Goal: Obtain resource: Download file/media

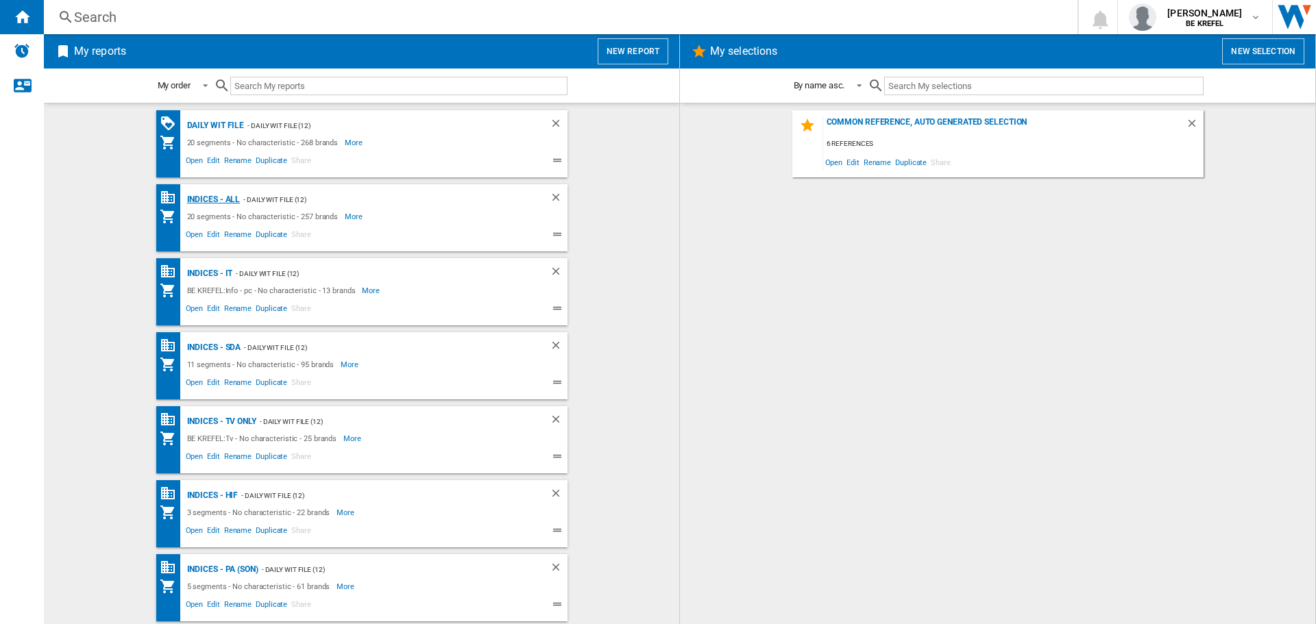
click at [214, 201] on div "Indices - All" at bounding box center [212, 199] width 57 height 17
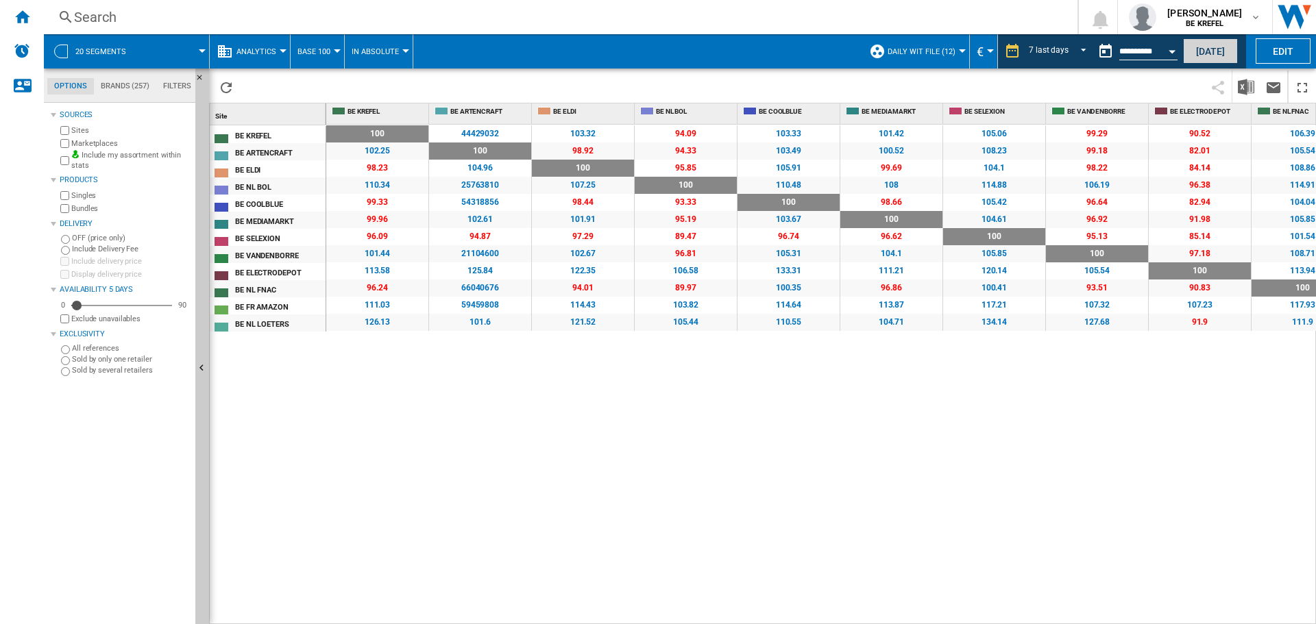
click at [1211, 47] on button "Today" at bounding box center [1210, 50] width 55 height 25
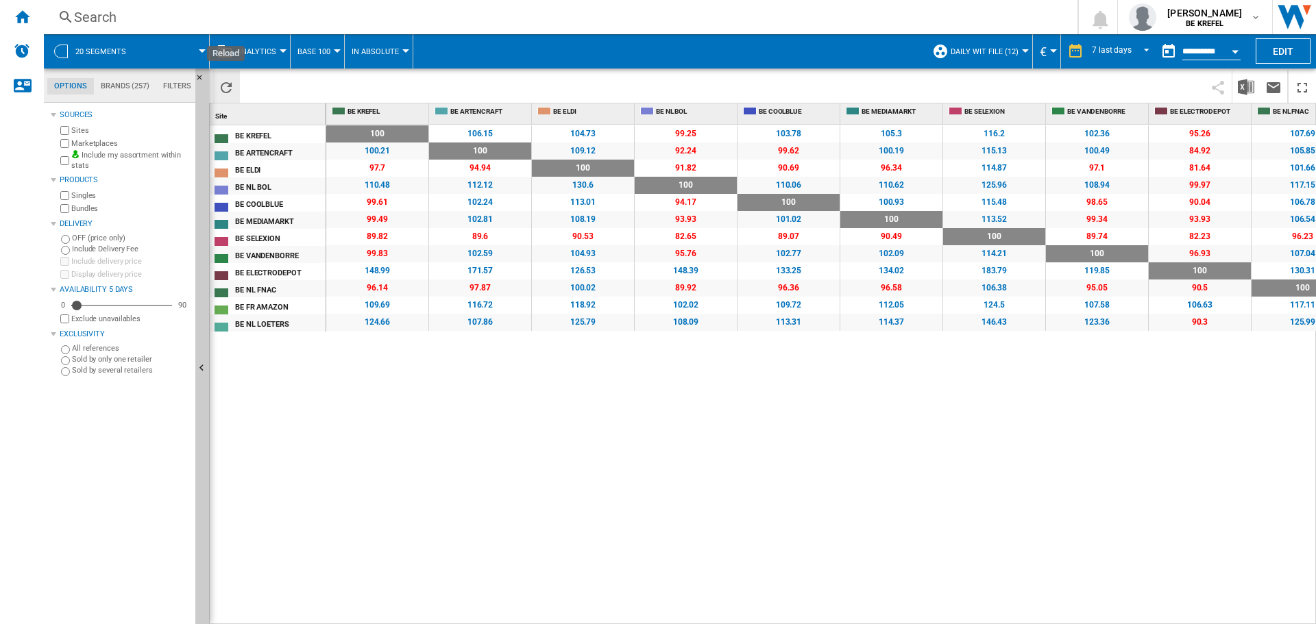
click at [221, 88] on ng-md-icon "Reload" at bounding box center [226, 87] width 16 height 16
click at [1249, 83] on img "Download in Excel" at bounding box center [1245, 87] width 16 height 16
click at [24, 29] on div "Home" at bounding box center [22, 17] width 44 height 34
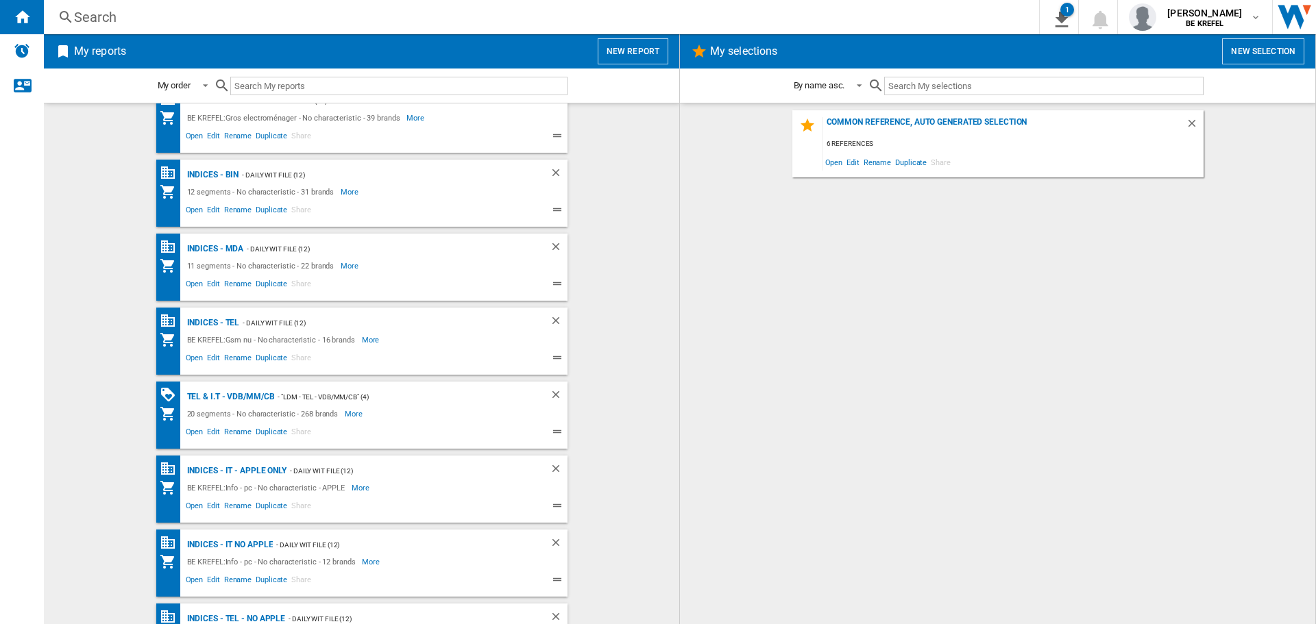
scroll to position [737, 0]
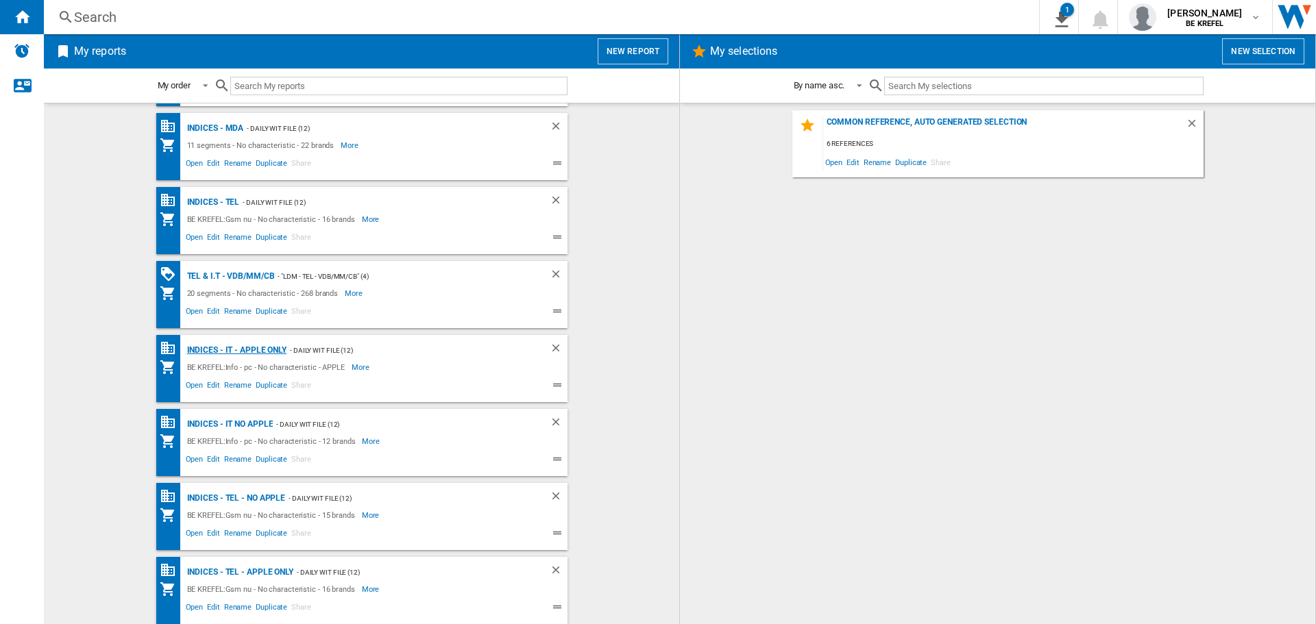
click at [251, 345] on div "Indices - IT - APPLE ONLY" at bounding box center [235, 350] width 103 height 17
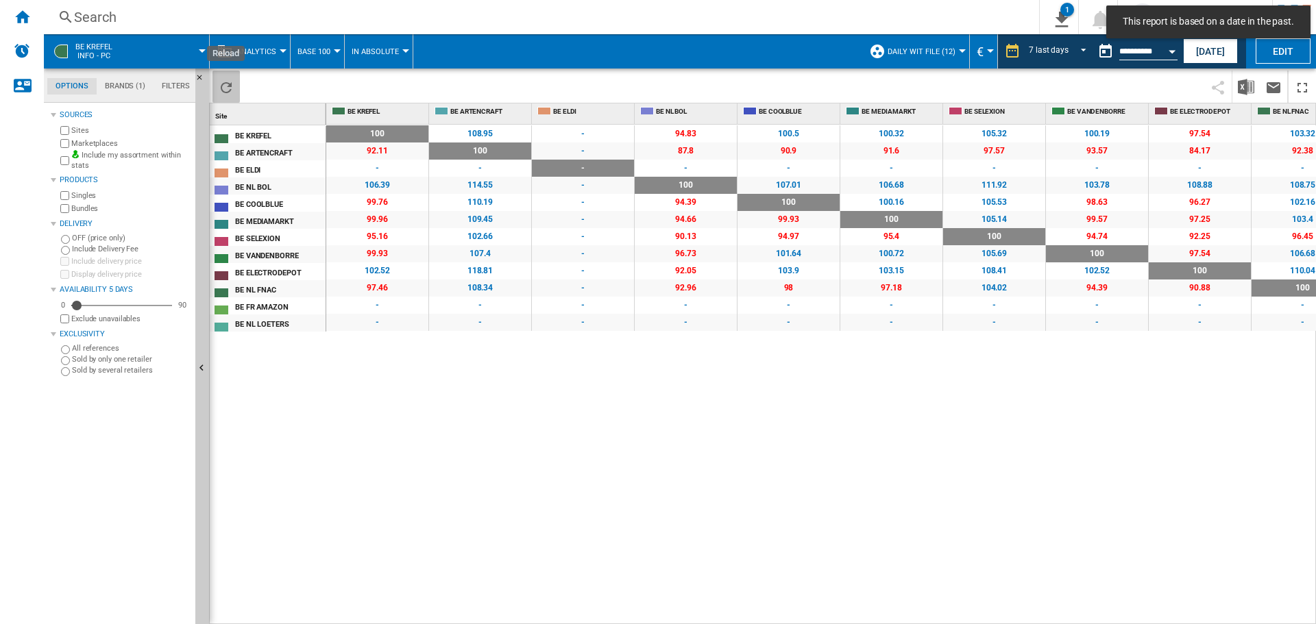
click at [221, 88] on ng-md-icon "Reload" at bounding box center [226, 87] width 16 height 16
click at [1191, 51] on button "Today" at bounding box center [1210, 50] width 55 height 25
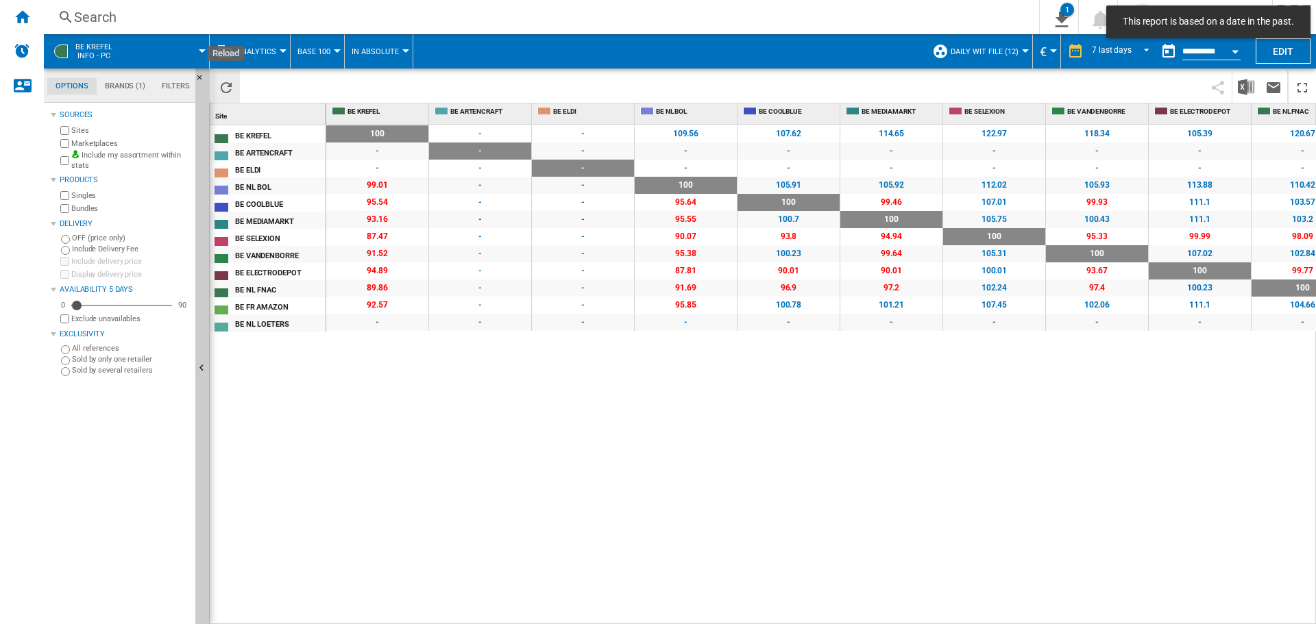
click at [229, 84] on ng-md-icon "Reload" at bounding box center [226, 87] width 16 height 16
click at [1244, 86] on img "Download in Excel" at bounding box center [1245, 87] width 16 height 16
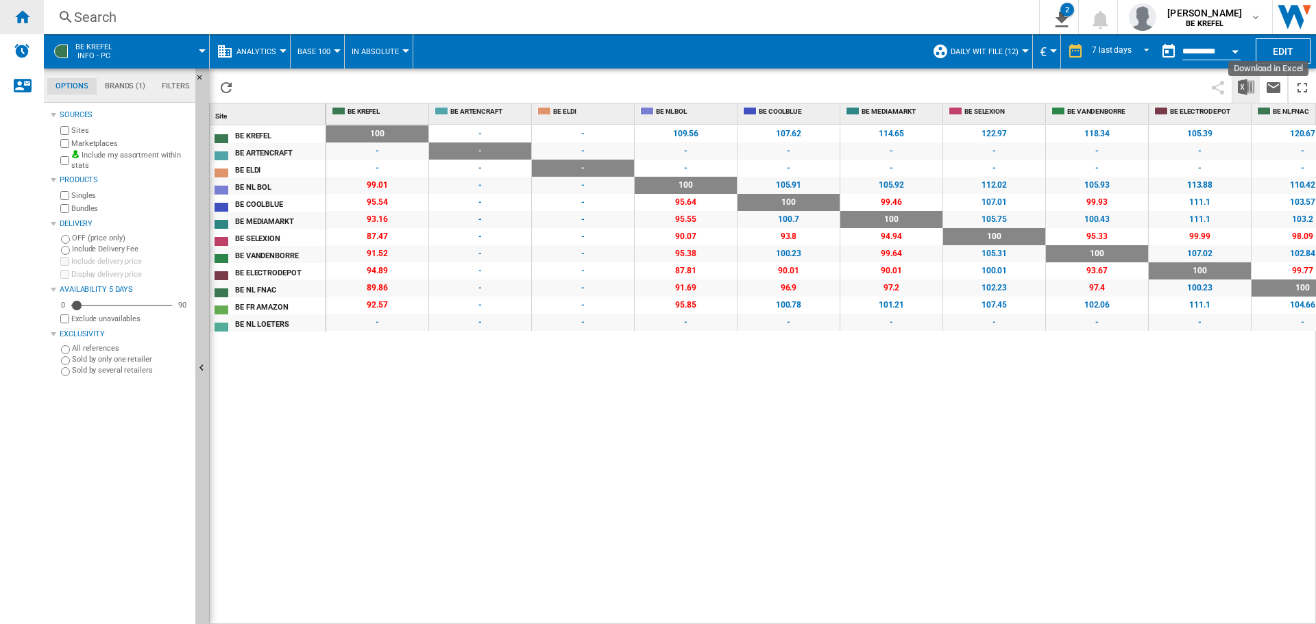
click at [29, 18] on ng-md-icon "Home" at bounding box center [22, 16] width 16 height 16
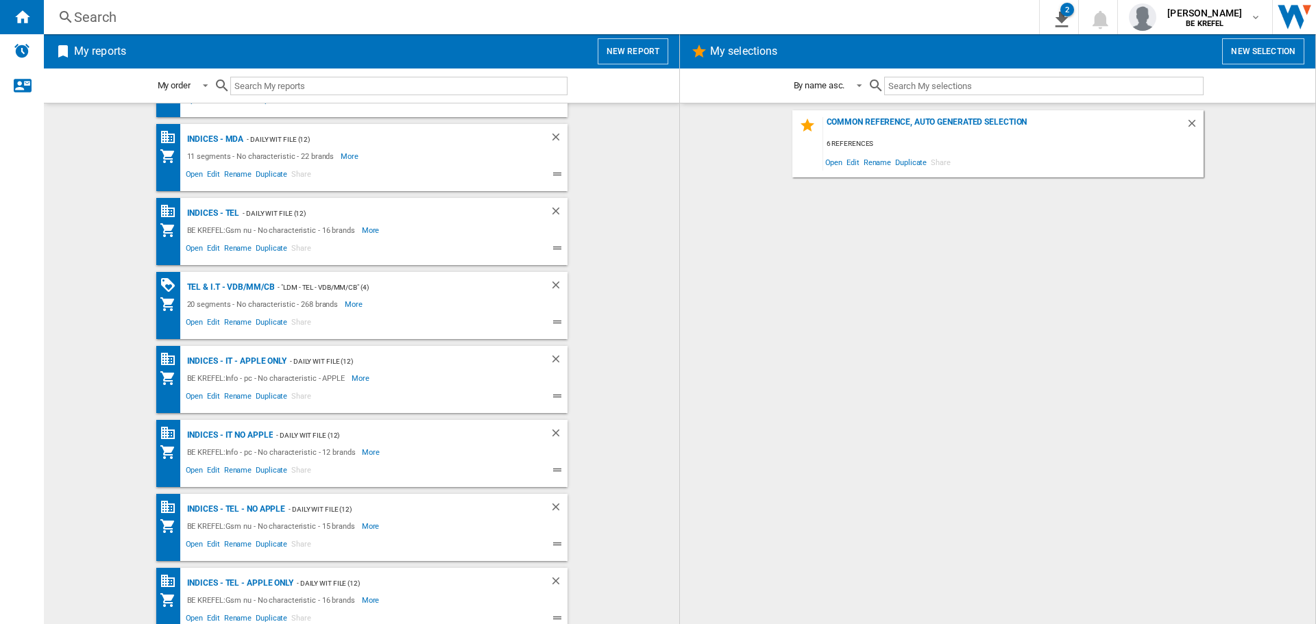
scroll to position [737, 0]
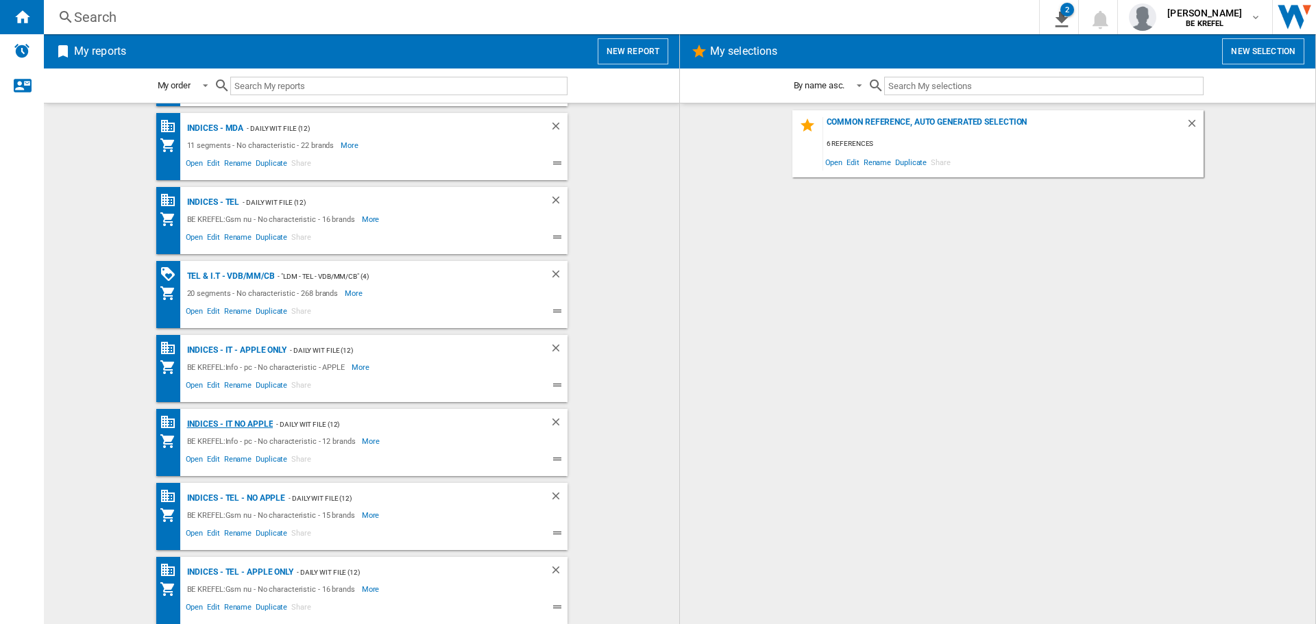
click at [235, 423] on div "Indices - IT NO APPLE" at bounding box center [229, 424] width 90 height 17
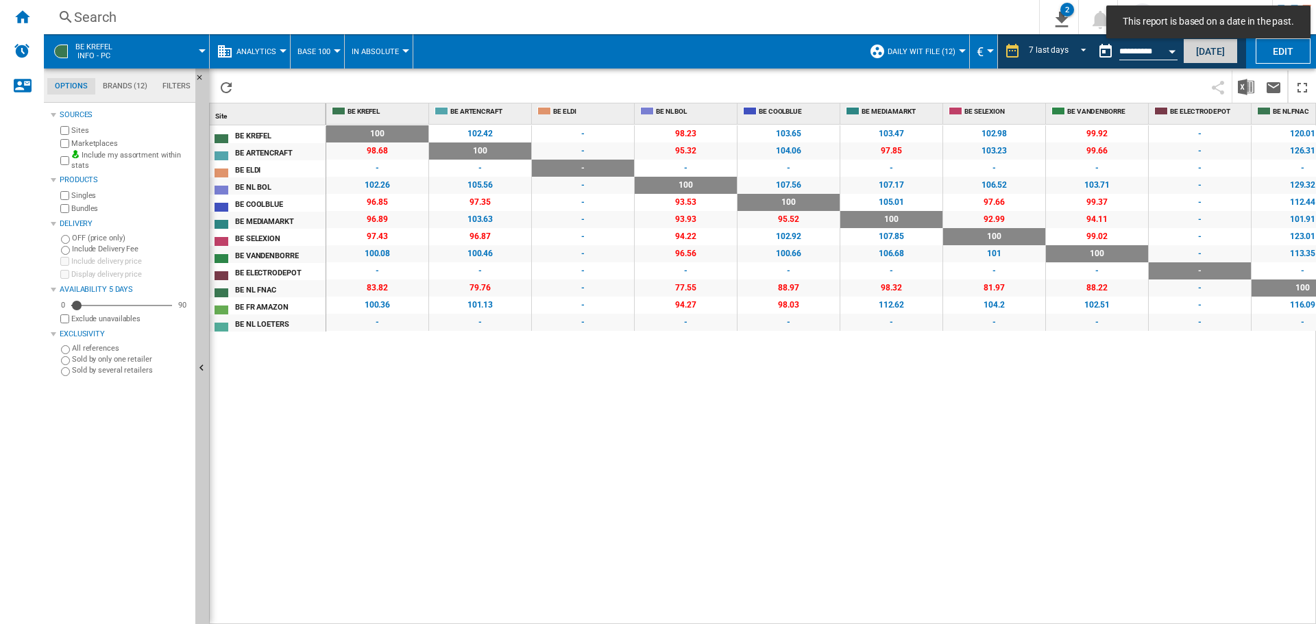
click at [1221, 58] on button "Today" at bounding box center [1210, 50] width 55 height 25
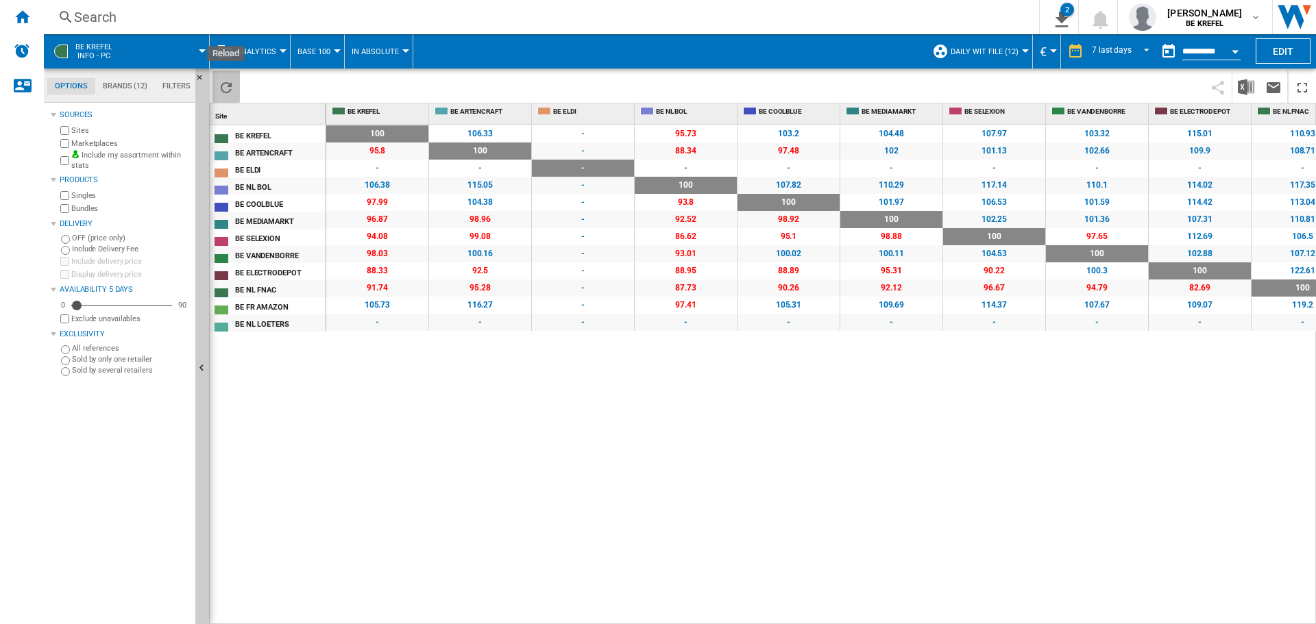
click at [225, 82] on ng-md-icon "Reload" at bounding box center [226, 87] width 16 height 16
click at [1245, 87] on img "Download in Excel" at bounding box center [1245, 87] width 16 height 16
click at [1240, 85] on img "Download in Excel" at bounding box center [1245, 87] width 16 height 16
click at [26, 7] on div "Home" at bounding box center [22, 17] width 44 height 34
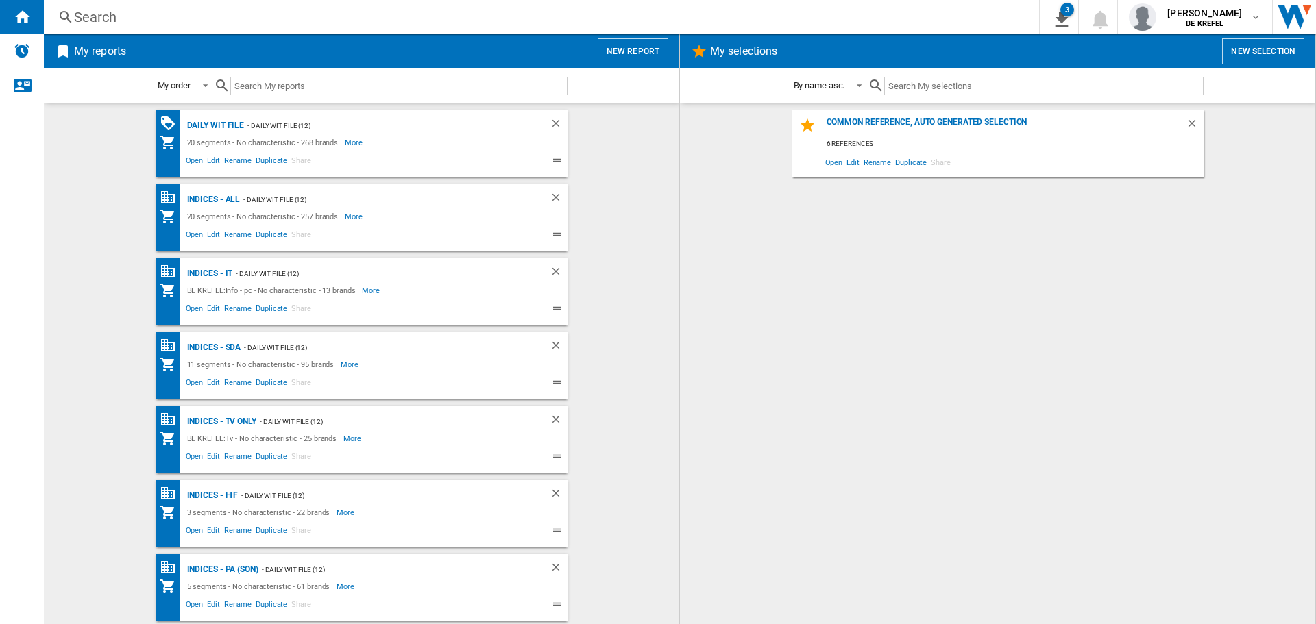
click at [202, 346] on div "Indices - SDA" at bounding box center [213, 347] width 58 height 17
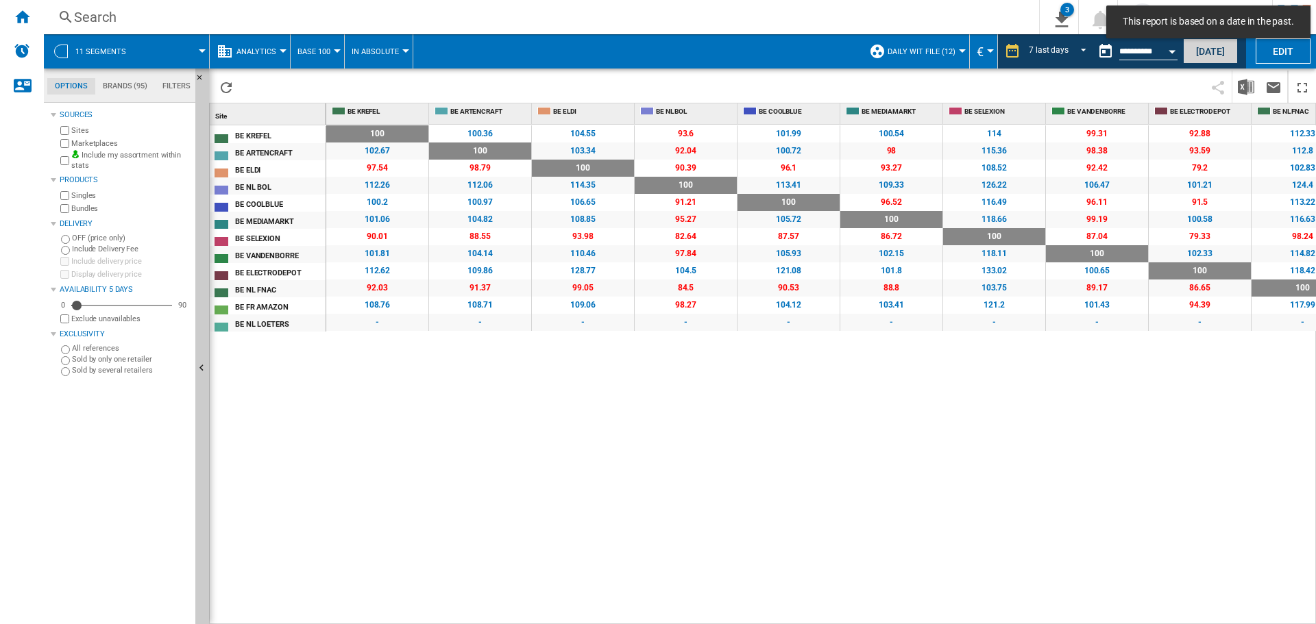
click at [1220, 49] on button "Today" at bounding box center [1210, 50] width 55 height 25
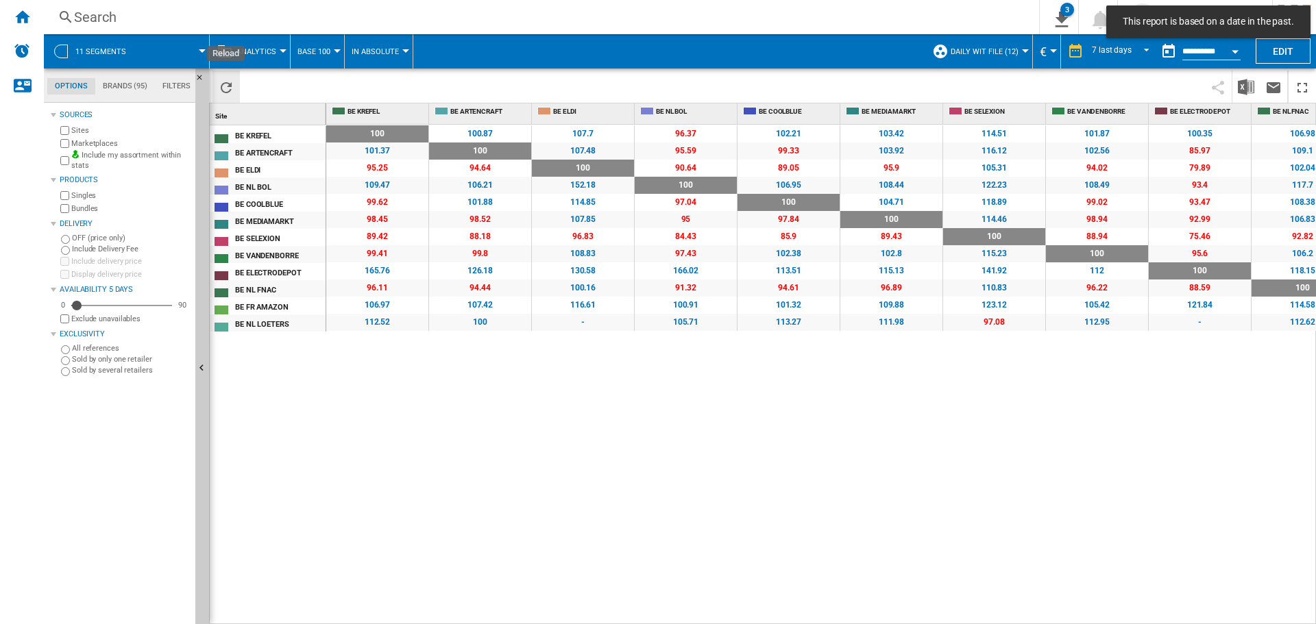
click at [225, 84] on ng-md-icon "Reload" at bounding box center [226, 87] width 16 height 16
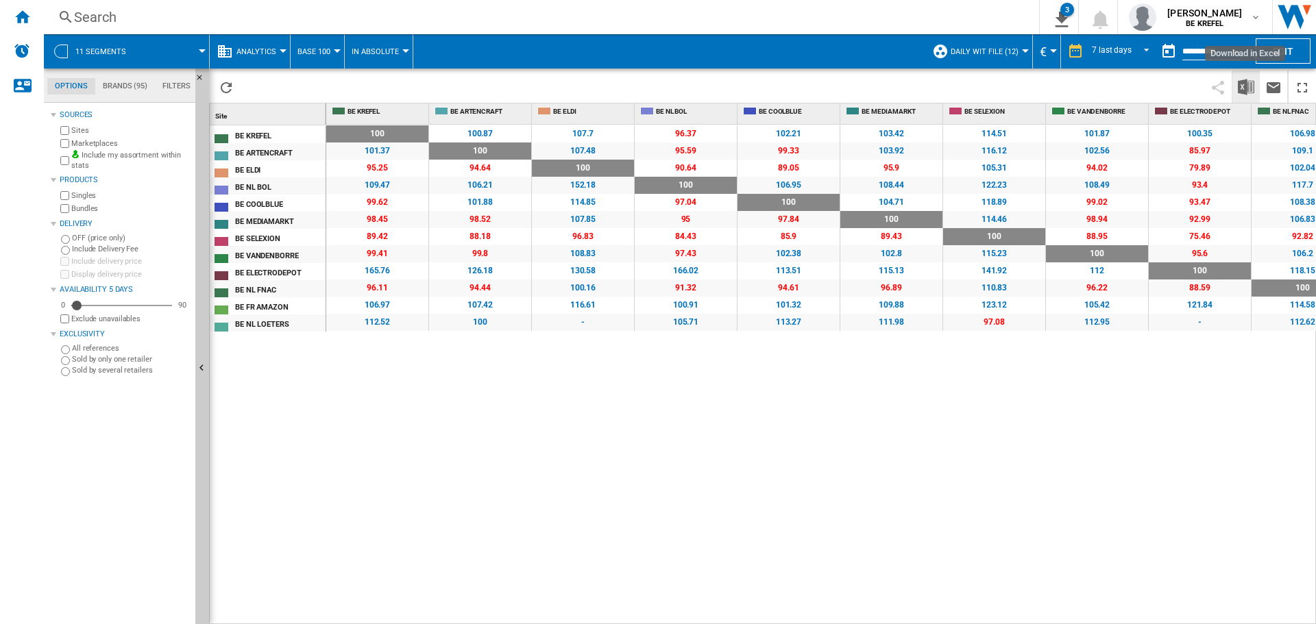
click at [1247, 87] on img "Download in Excel" at bounding box center [1245, 87] width 16 height 16
click at [24, 20] on ng-md-icon "Home" at bounding box center [22, 16] width 16 height 16
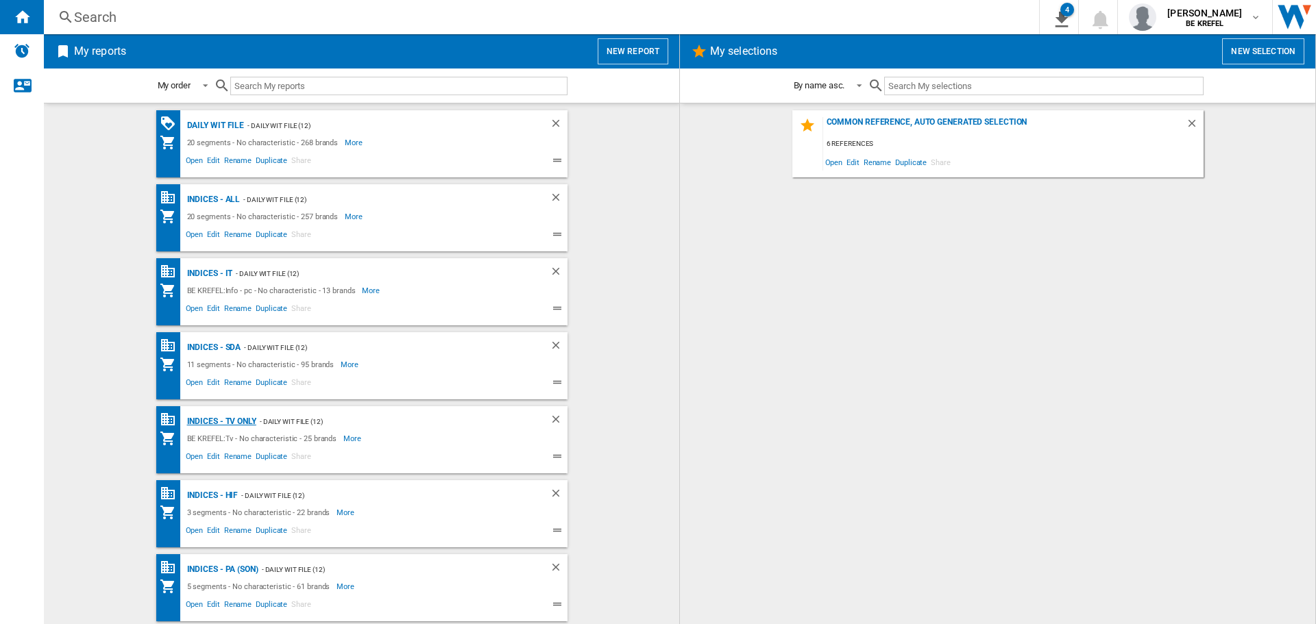
click at [215, 416] on div "Indices - TV only" at bounding box center [220, 421] width 73 height 17
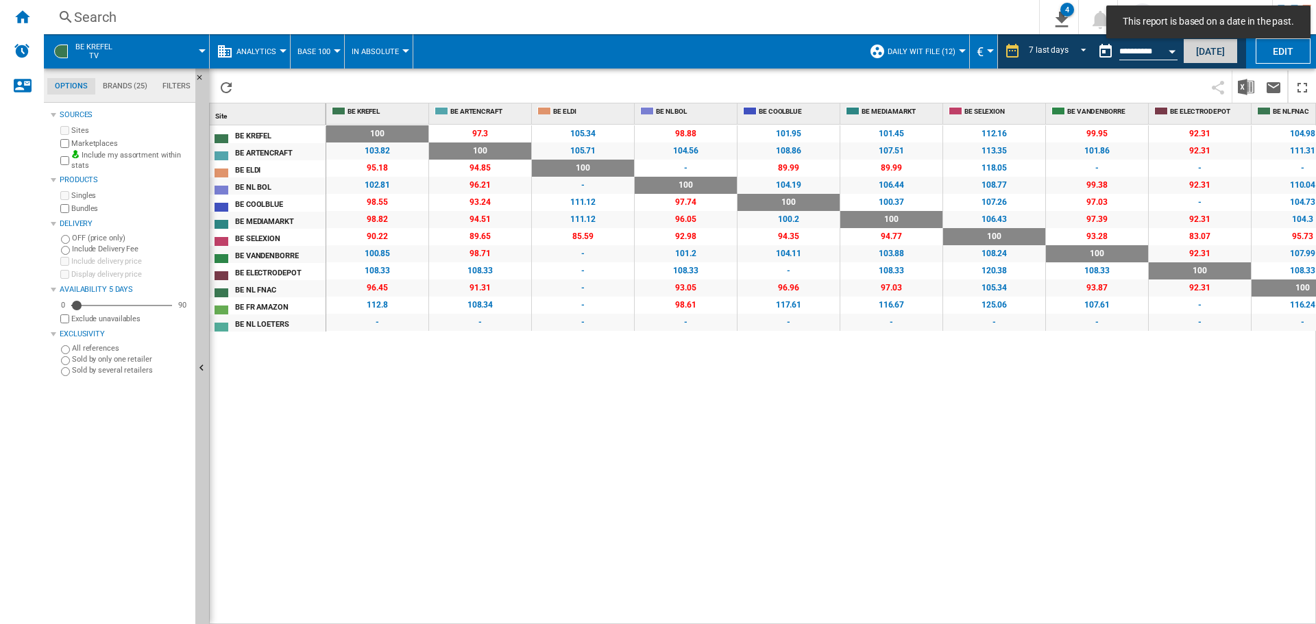
click at [1211, 53] on button "Today" at bounding box center [1210, 50] width 55 height 25
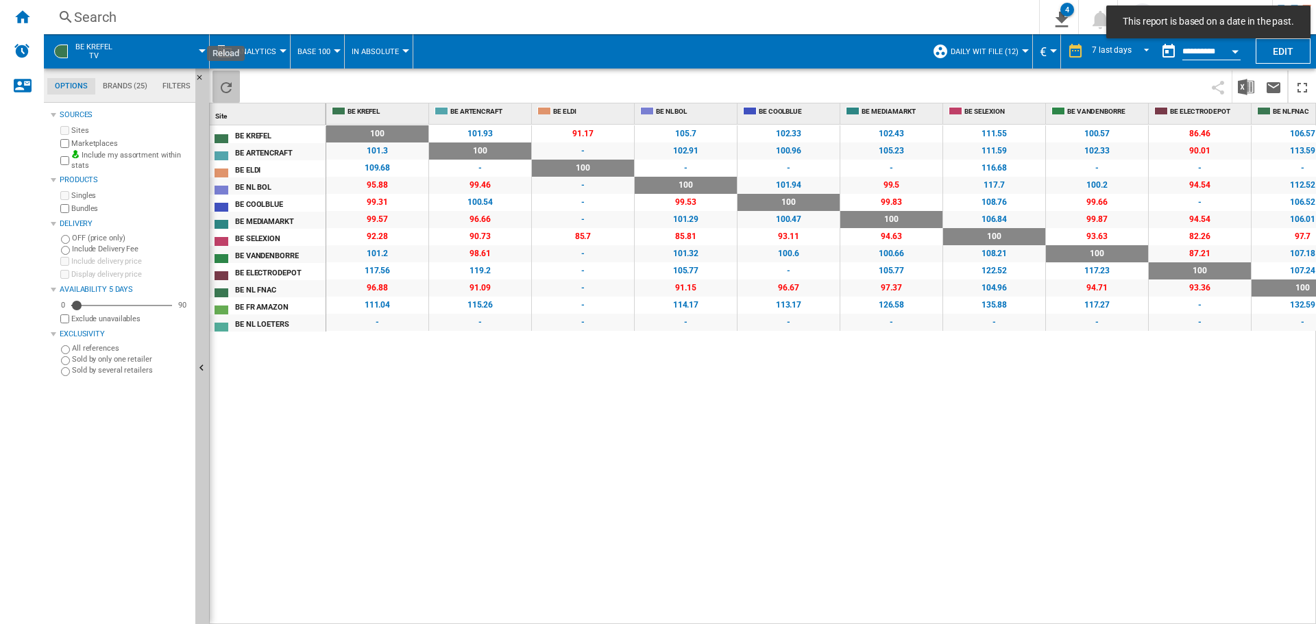
click at [230, 84] on ng-md-icon "Reload" at bounding box center [226, 87] width 16 height 16
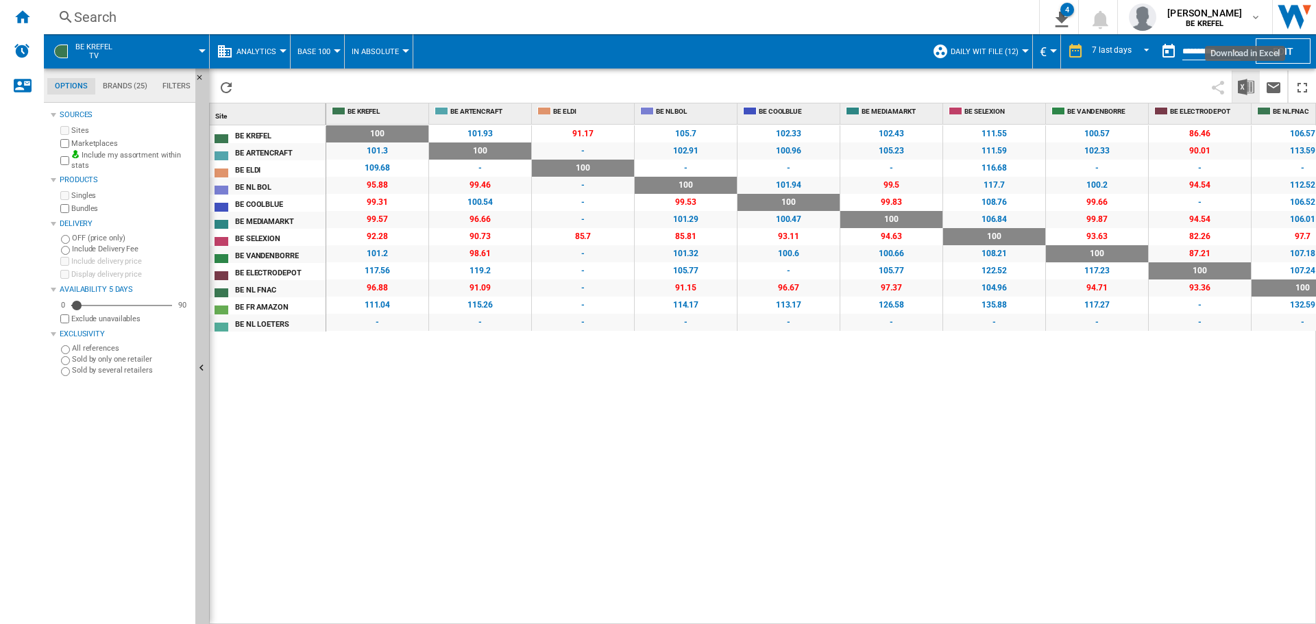
click at [1250, 82] on img "Download in Excel" at bounding box center [1245, 87] width 16 height 16
click at [26, 16] on ng-md-icon "Home" at bounding box center [22, 16] width 16 height 16
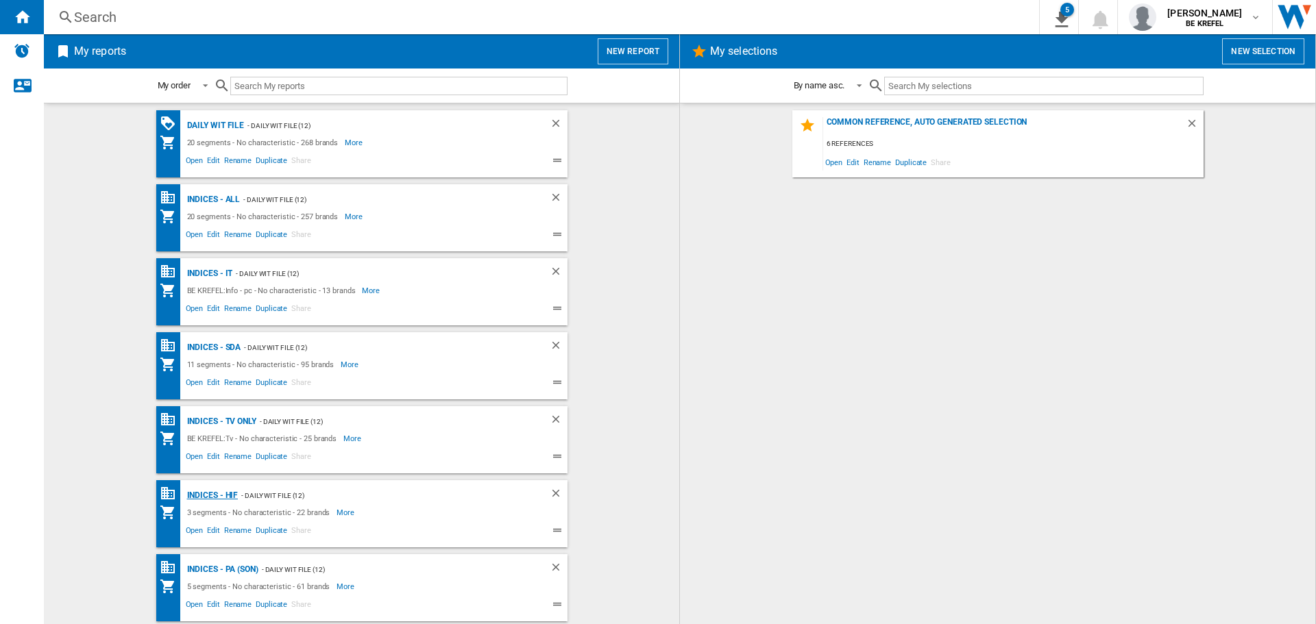
click at [204, 497] on div "Indices - HIF" at bounding box center [211, 495] width 55 height 17
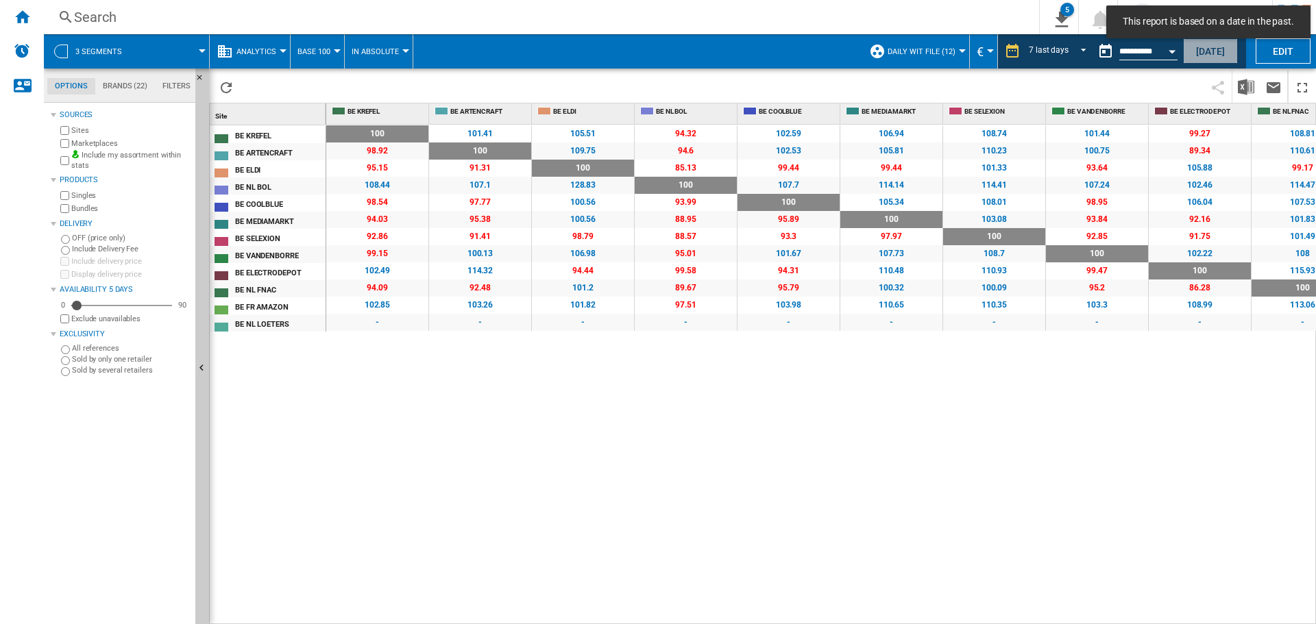
click at [1200, 47] on button "Today" at bounding box center [1210, 50] width 55 height 25
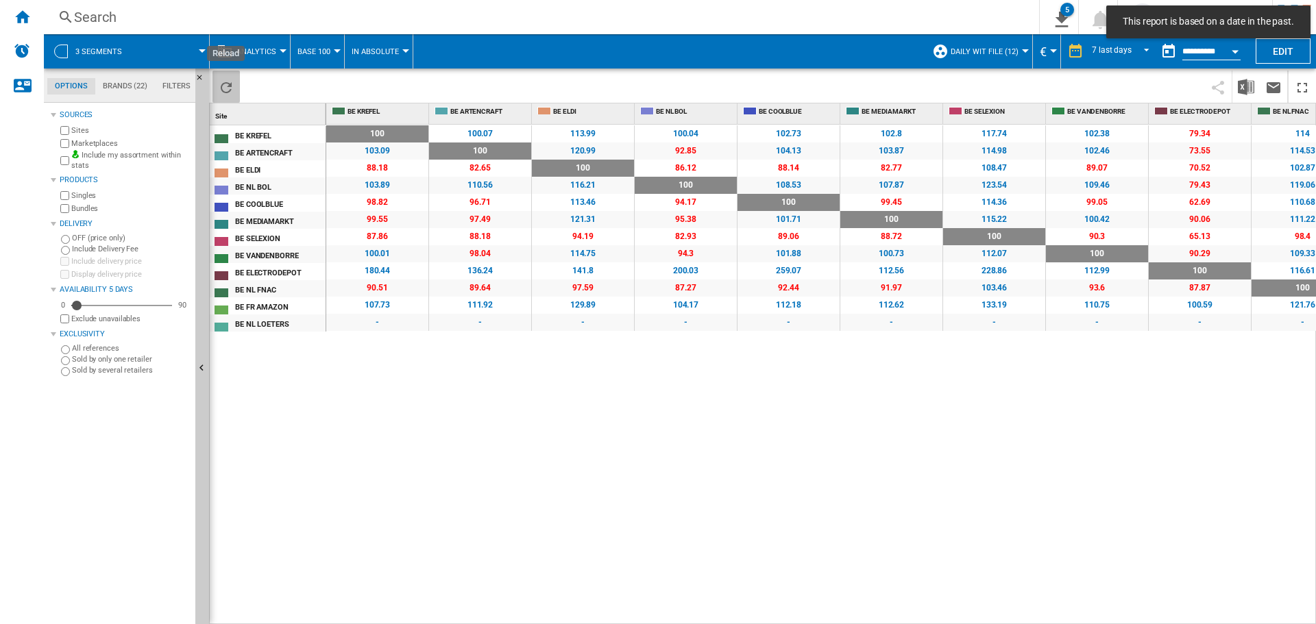
click at [230, 88] on ng-md-icon "Reload" at bounding box center [226, 87] width 16 height 16
click at [1250, 85] on img "Download in Excel" at bounding box center [1245, 87] width 16 height 16
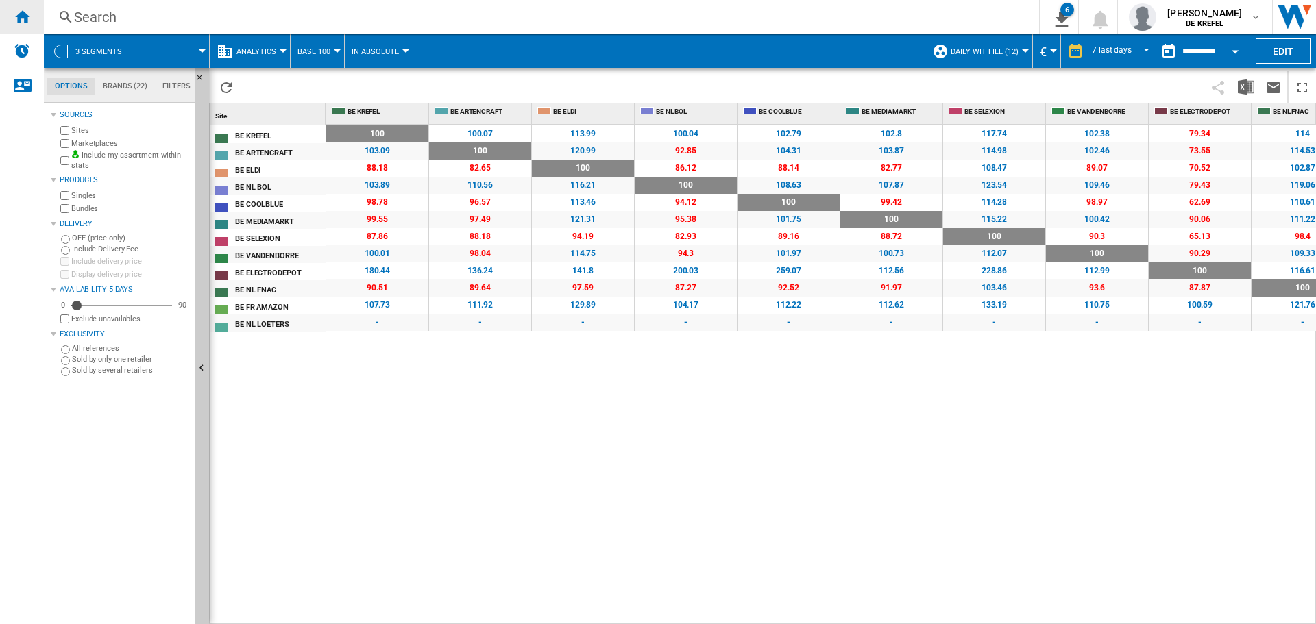
click at [23, 18] on ng-md-icon "Home" at bounding box center [22, 16] width 16 height 16
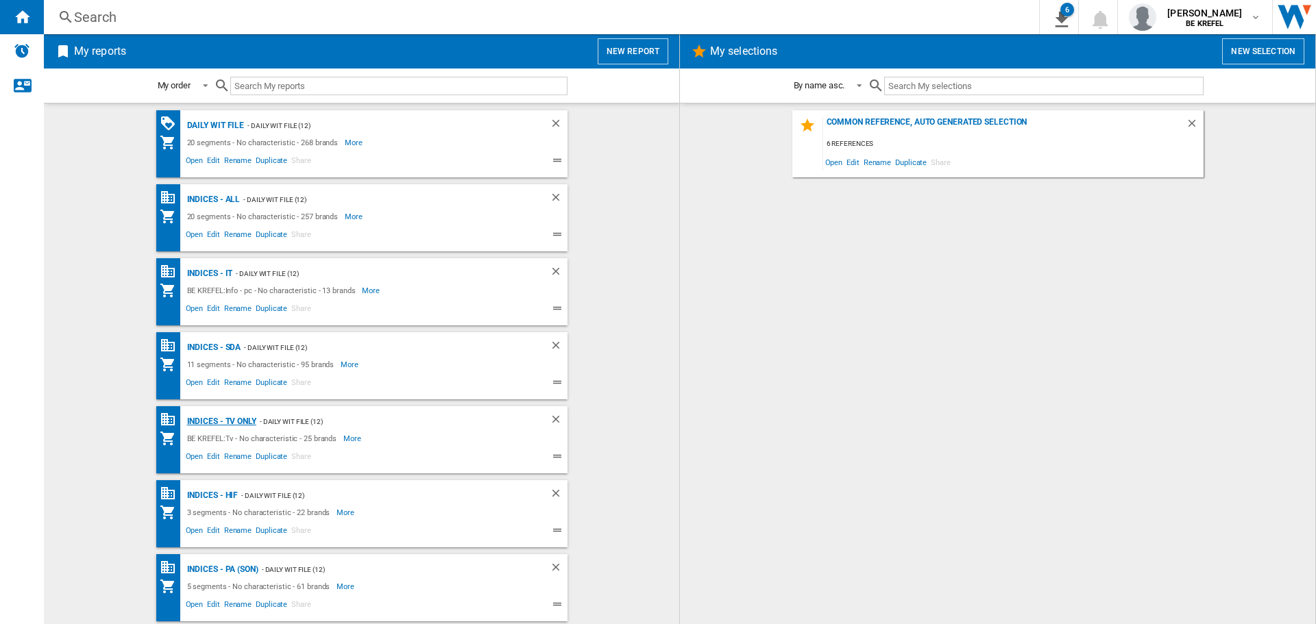
click at [226, 419] on div "Indices - TV only" at bounding box center [220, 421] width 73 height 17
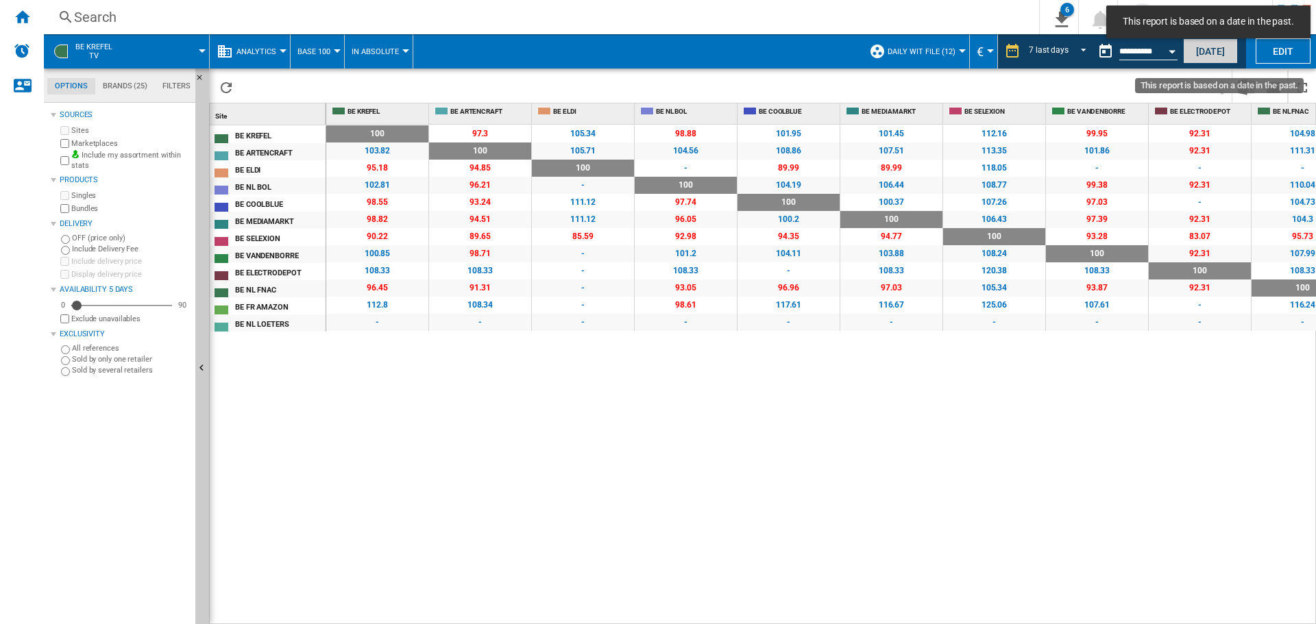
click at [1204, 51] on button "Today" at bounding box center [1210, 50] width 55 height 25
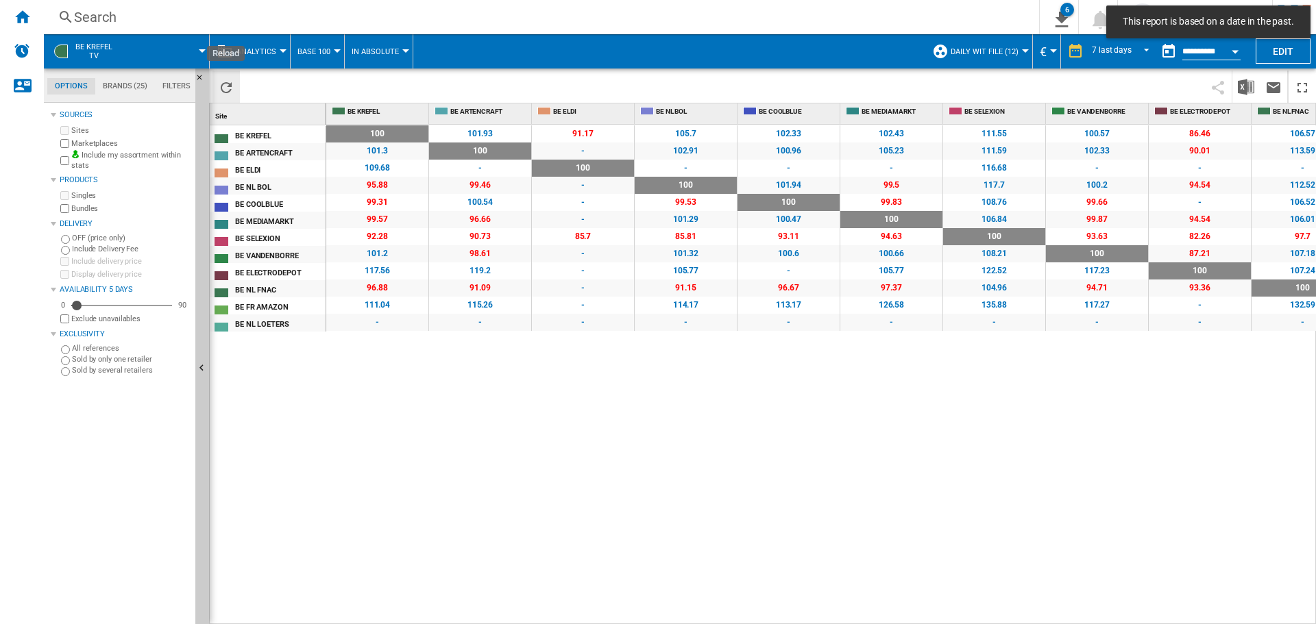
click at [226, 84] on ng-md-icon "Reload" at bounding box center [226, 87] width 16 height 16
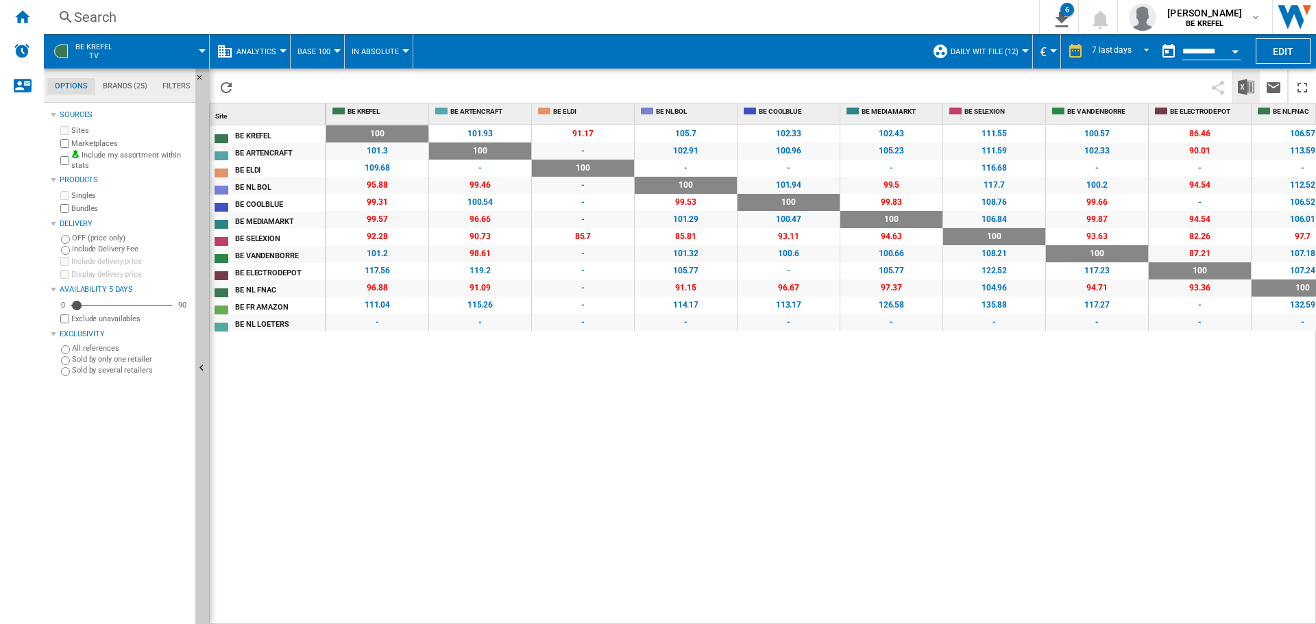
click at [1248, 82] on img "Download in Excel" at bounding box center [1245, 87] width 16 height 16
click at [23, 19] on ng-md-icon "Home" at bounding box center [22, 16] width 16 height 16
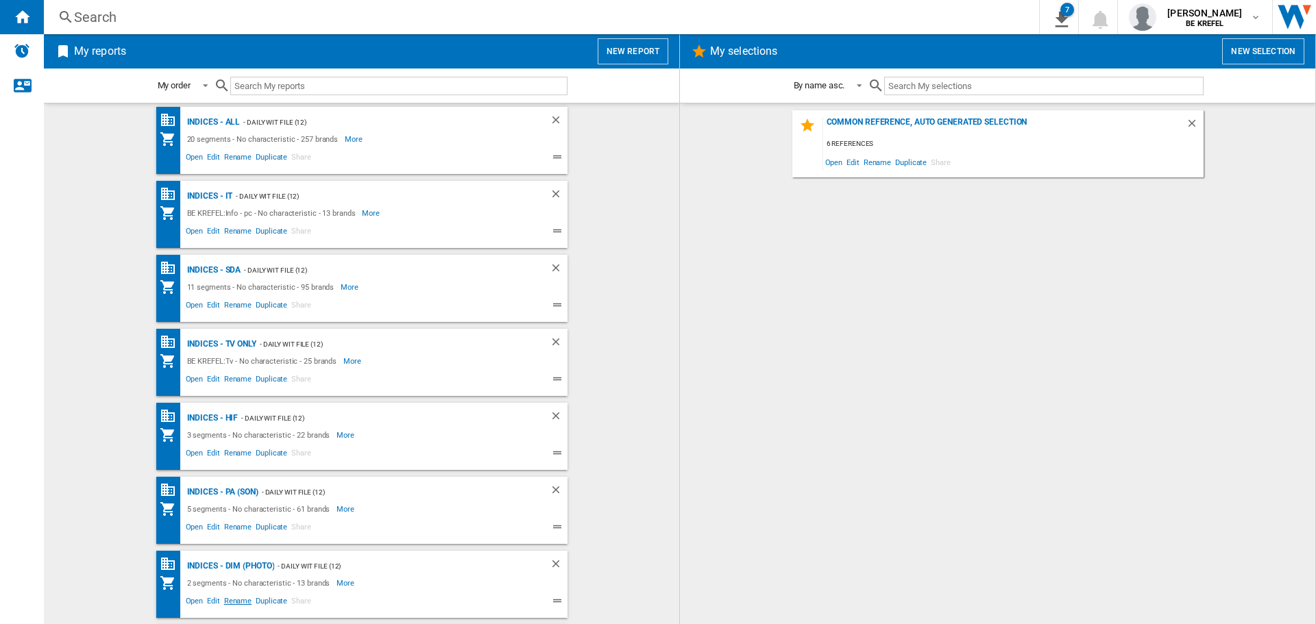
scroll to position [206, 0]
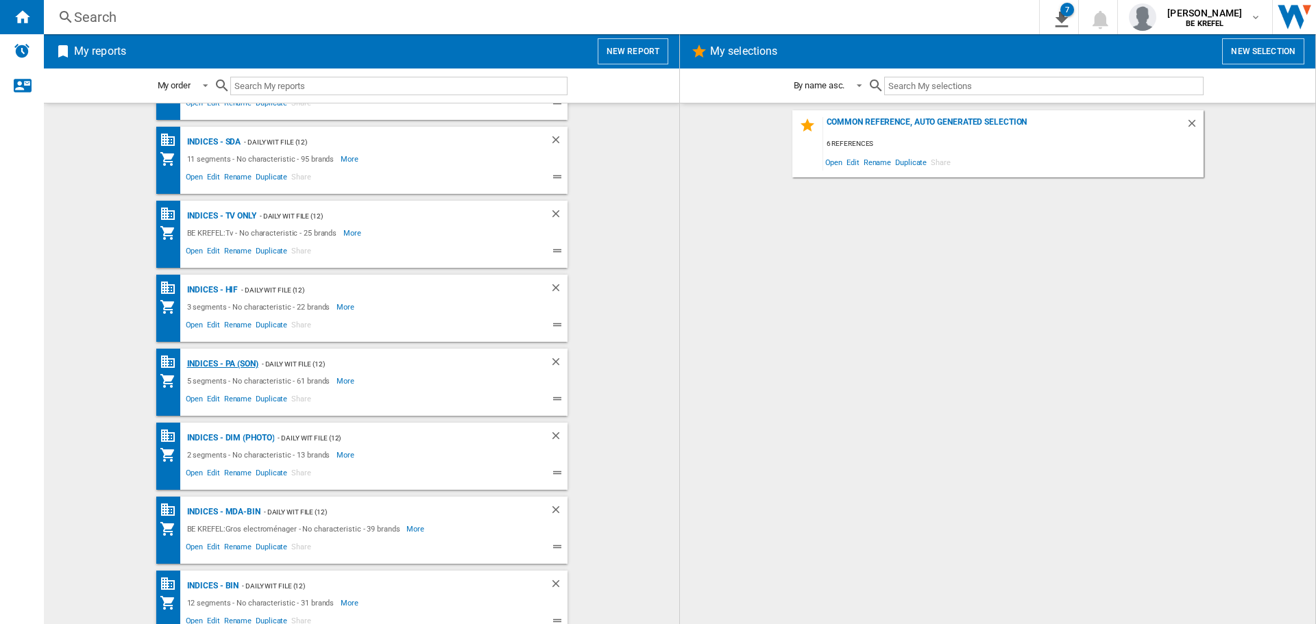
click at [201, 360] on div "Indices - PA (son)" at bounding box center [221, 364] width 75 height 17
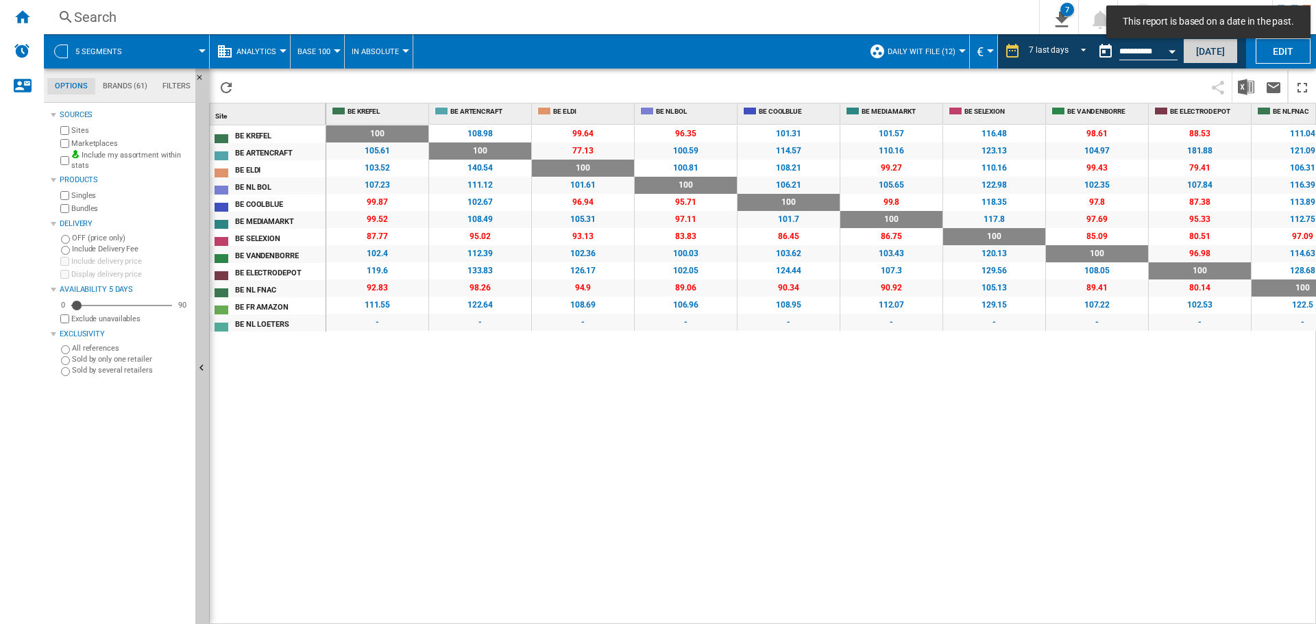
click at [1221, 48] on button "Today" at bounding box center [1210, 50] width 55 height 25
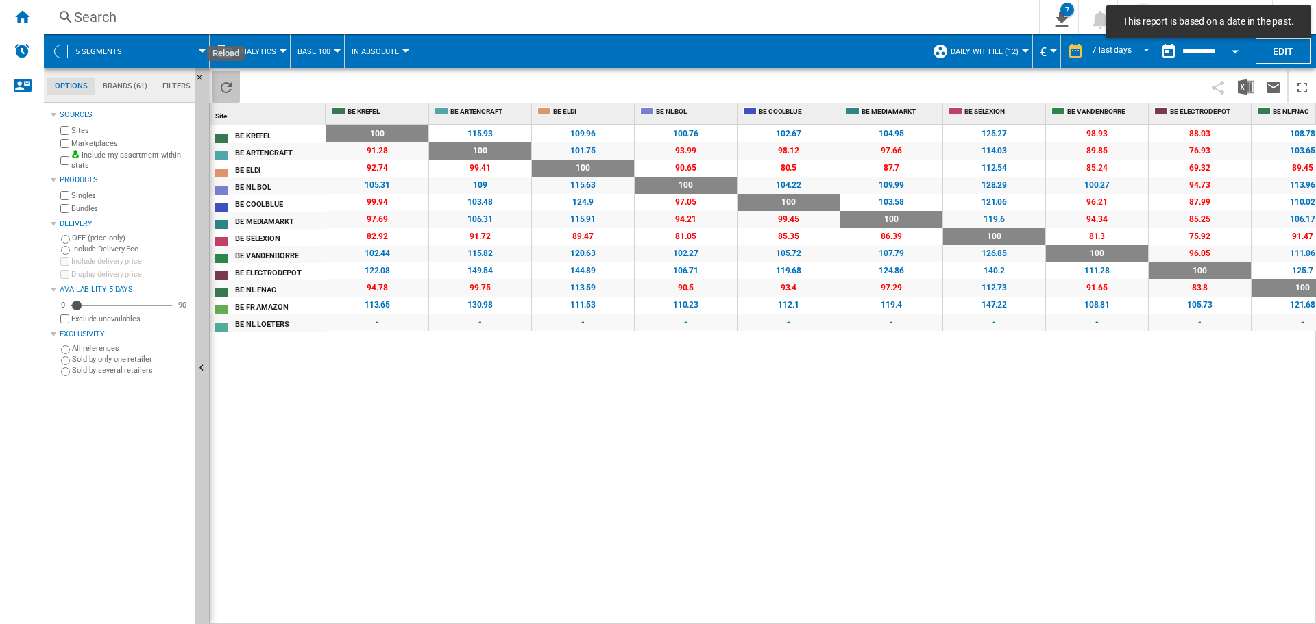
click at [230, 85] on ng-md-icon "Reload" at bounding box center [226, 87] width 16 height 16
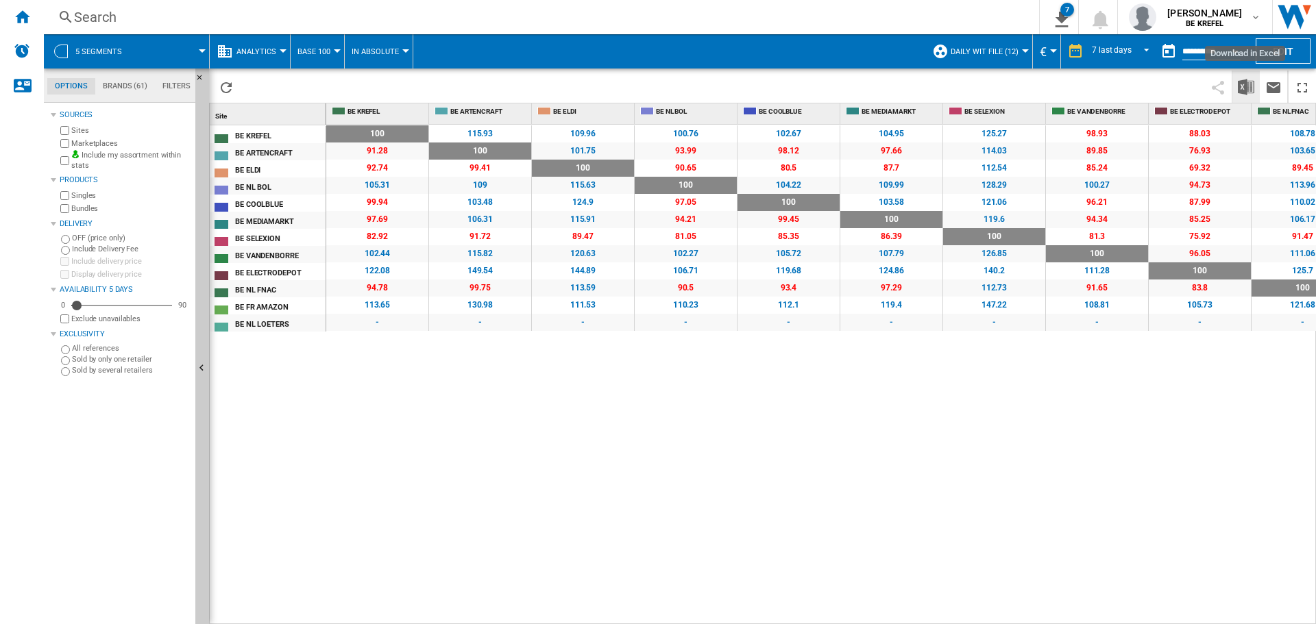
click at [1252, 90] on img "Download in Excel" at bounding box center [1245, 87] width 16 height 16
click at [29, 19] on ng-md-icon "Home" at bounding box center [22, 16] width 16 height 16
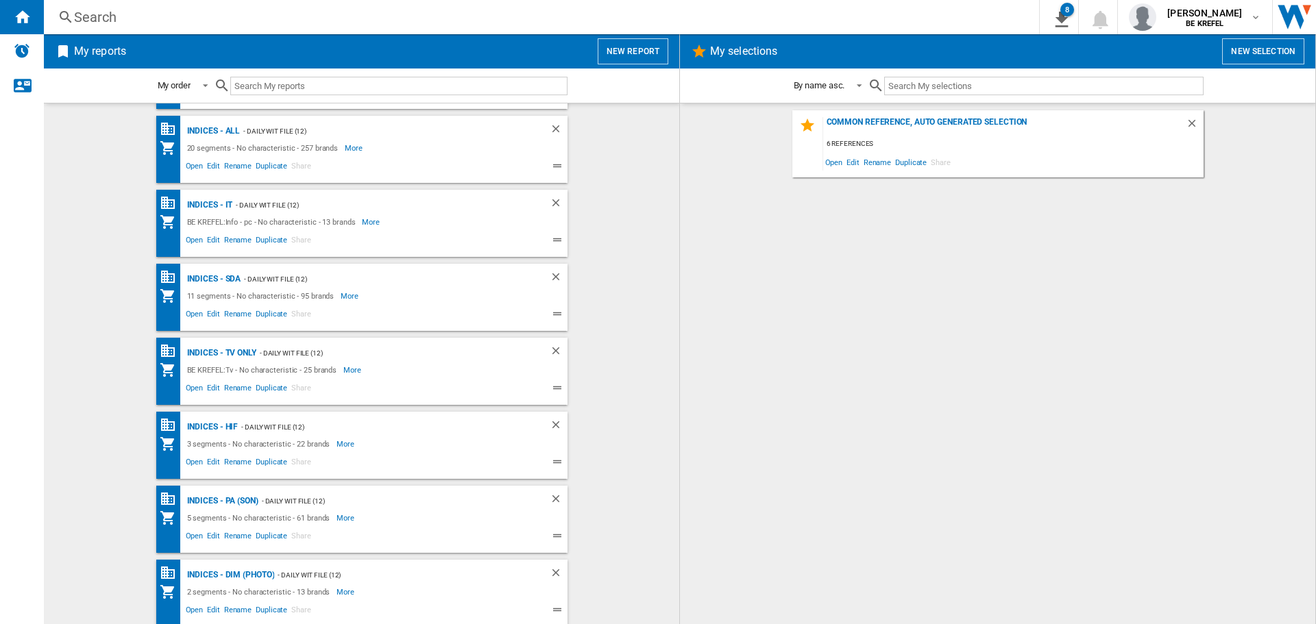
scroll to position [206, 0]
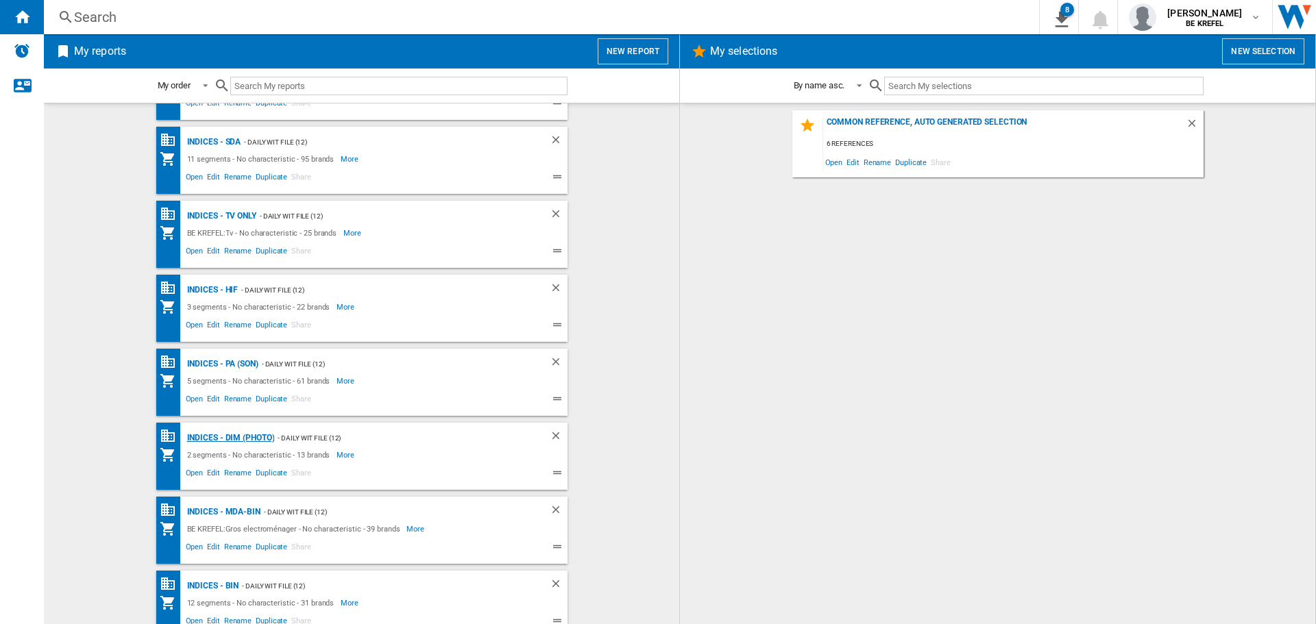
click at [228, 445] on div "Indices - DIM (photo)" at bounding box center [229, 438] width 91 height 17
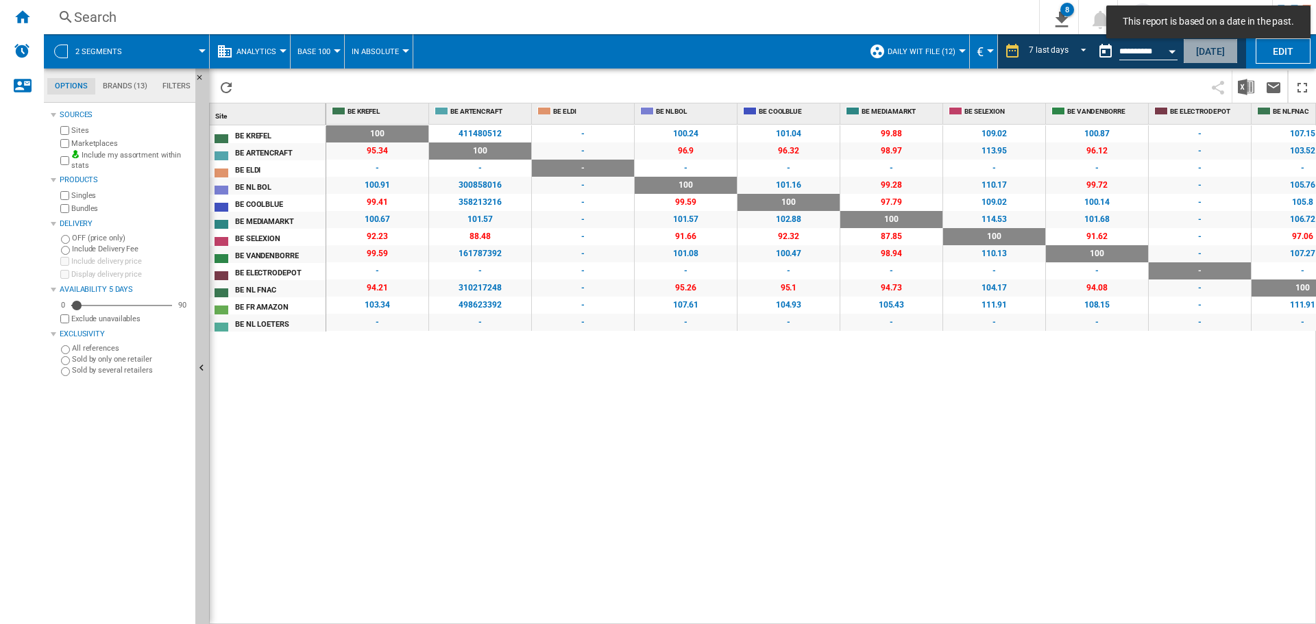
click at [1208, 53] on button "Today" at bounding box center [1210, 50] width 55 height 25
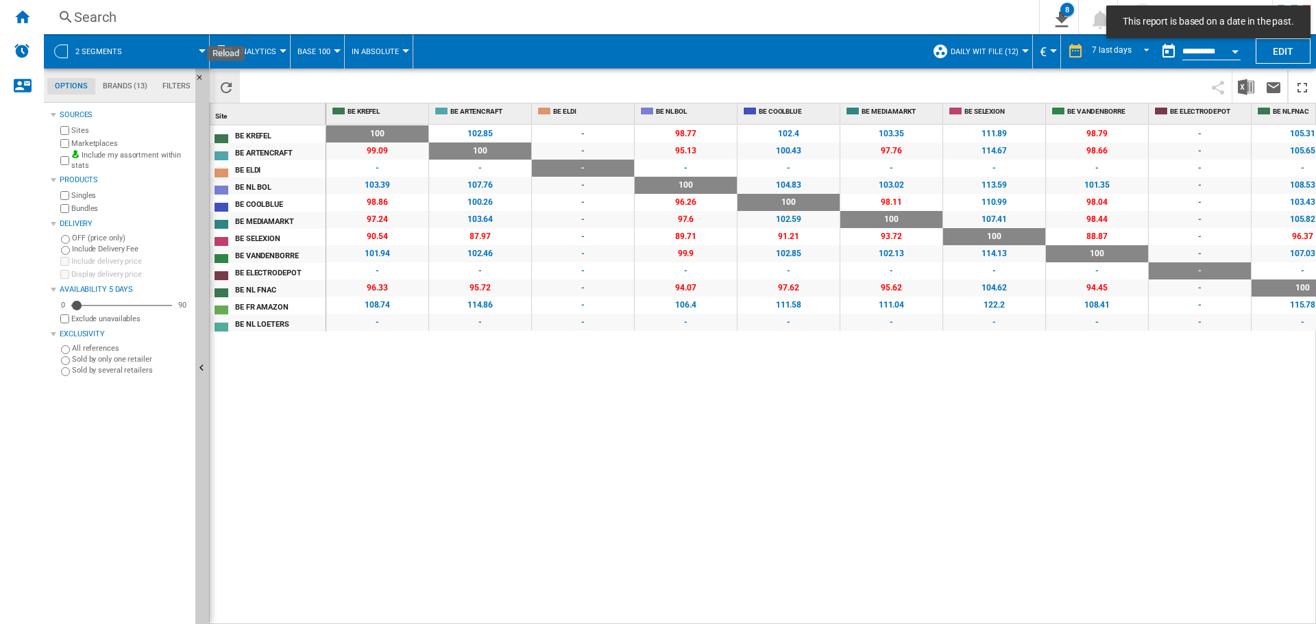
click at [221, 92] on ng-md-icon "Reload" at bounding box center [226, 87] width 16 height 16
click at [1250, 86] on img "Download in Excel" at bounding box center [1245, 87] width 16 height 16
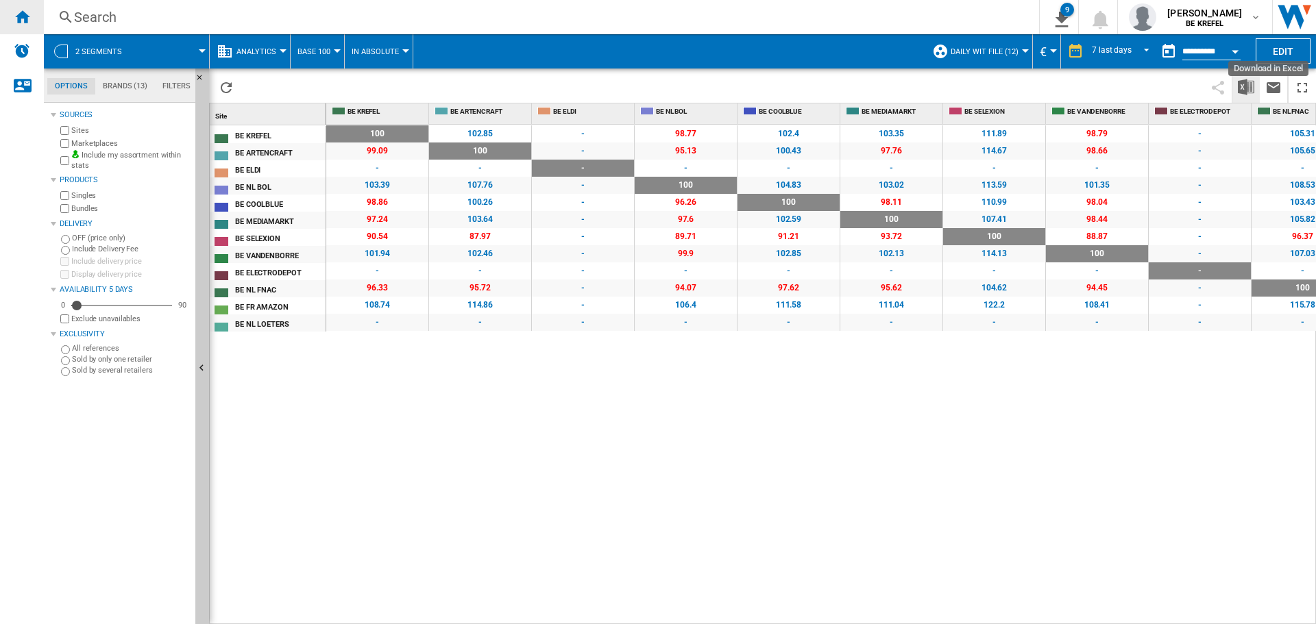
click at [23, 24] on ng-md-icon "Home" at bounding box center [22, 16] width 16 height 16
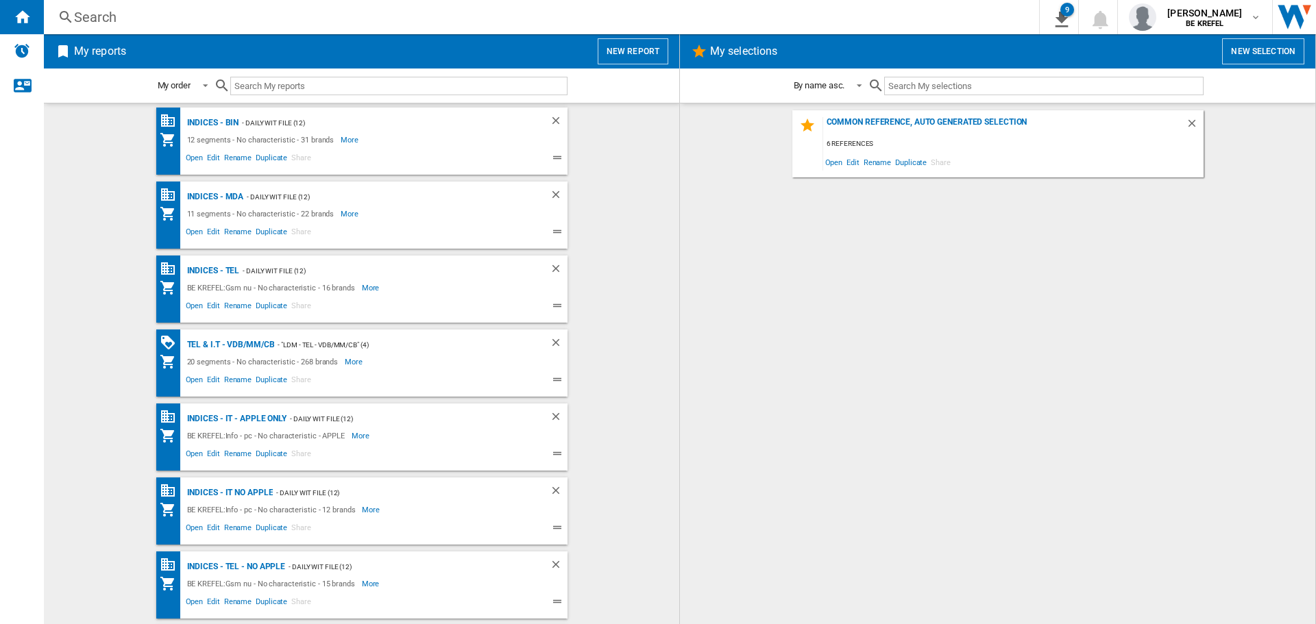
scroll to position [737, 0]
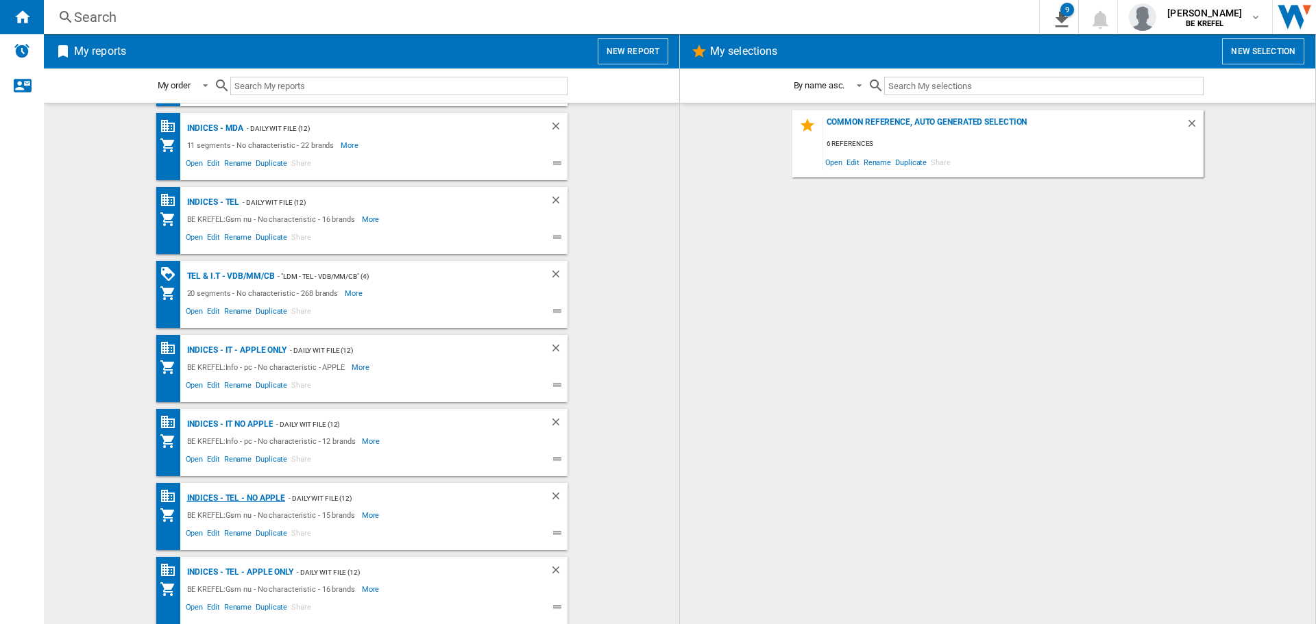
click at [217, 500] on div "Indices - TEL - NO APPLE" at bounding box center [235, 498] width 102 height 17
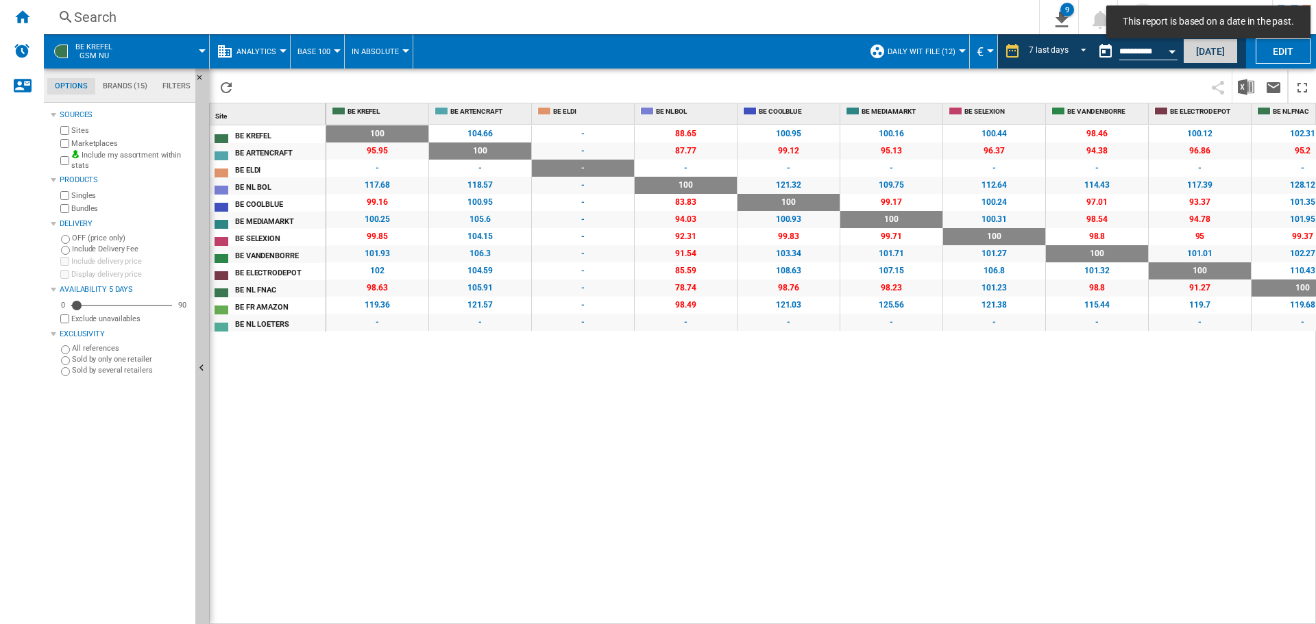
click at [1192, 51] on button "Today" at bounding box center [1210, 50] width 55 height 25
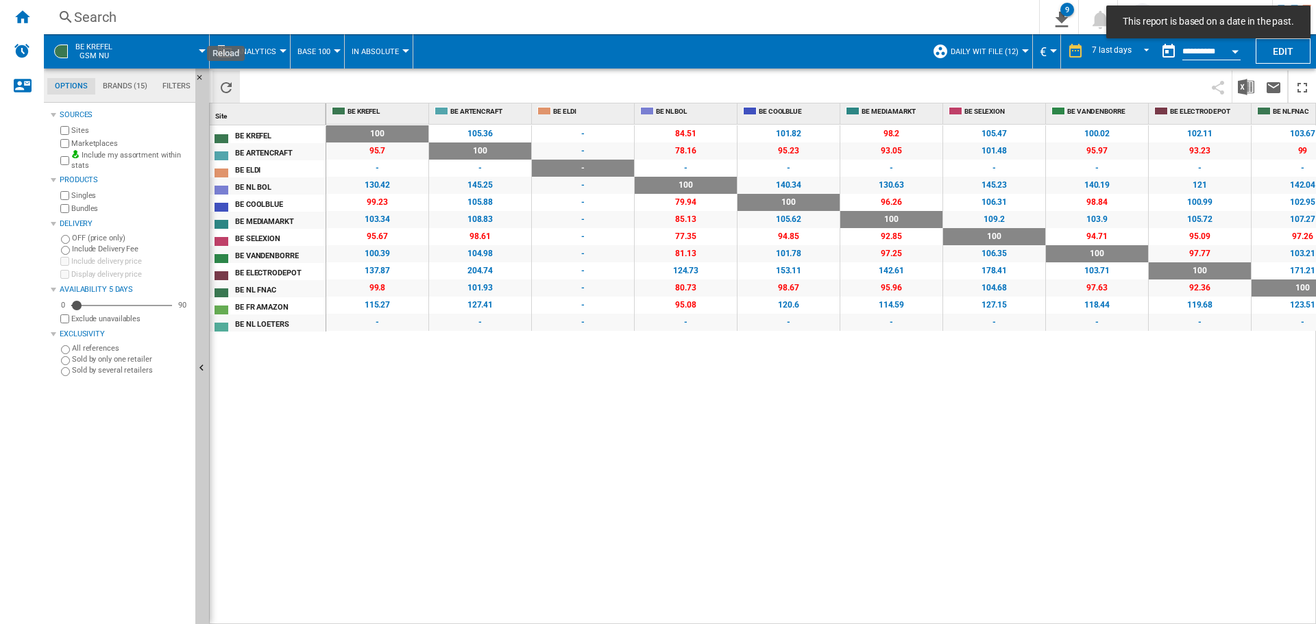
click at [232, 90] on ng-md-icon "Reload" at bounding box center [226, 87] width 16 height 16
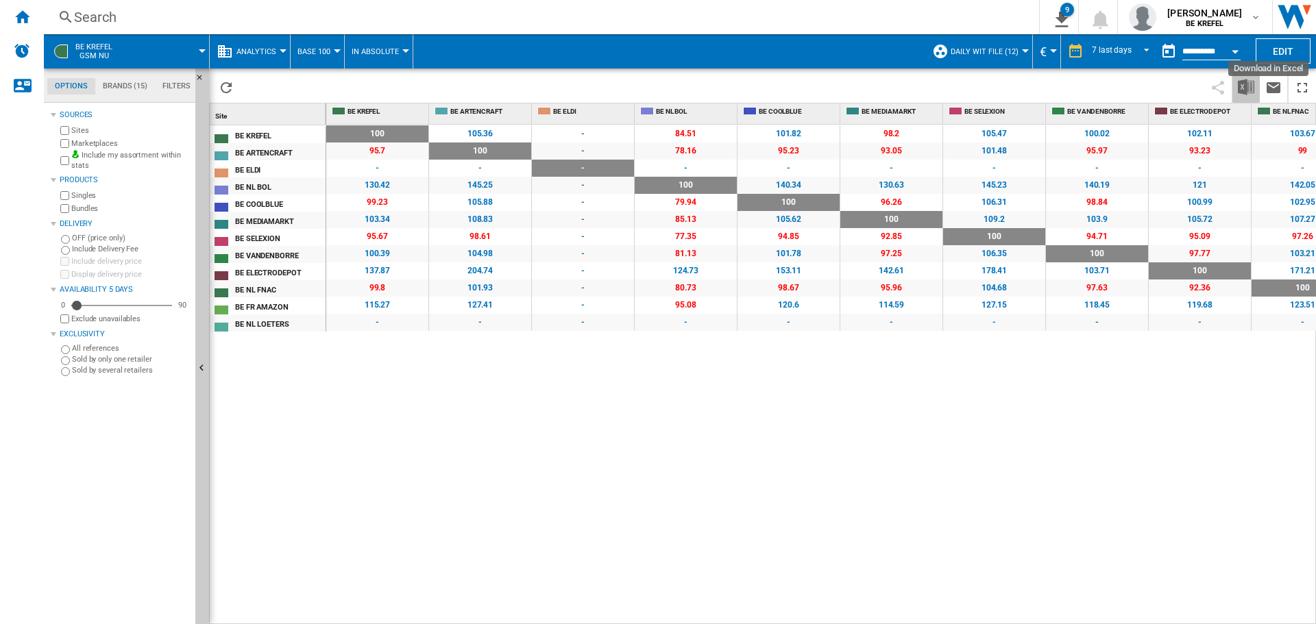
click at [1248, 84] on img "Download in Excel" at bounding box center [1245, 87] width 16 height 16
click at [11, 21] on div "Home" at bounding box center [22, 17] width 44 height 34
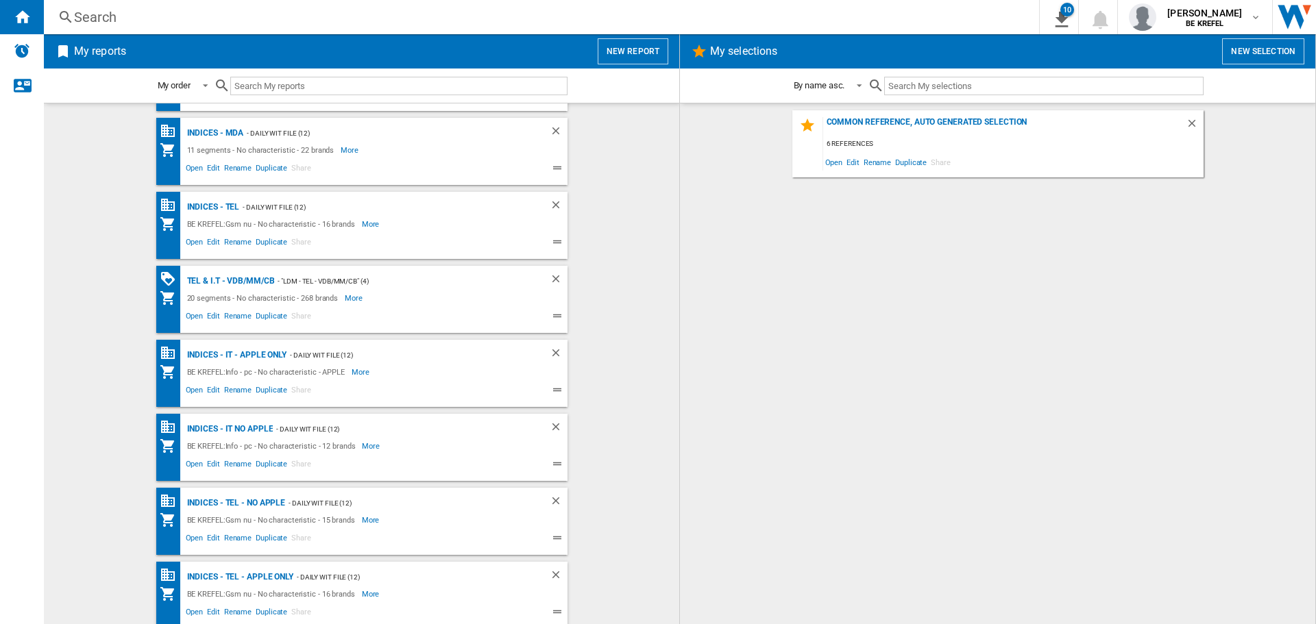
scroll to position [737, 0]
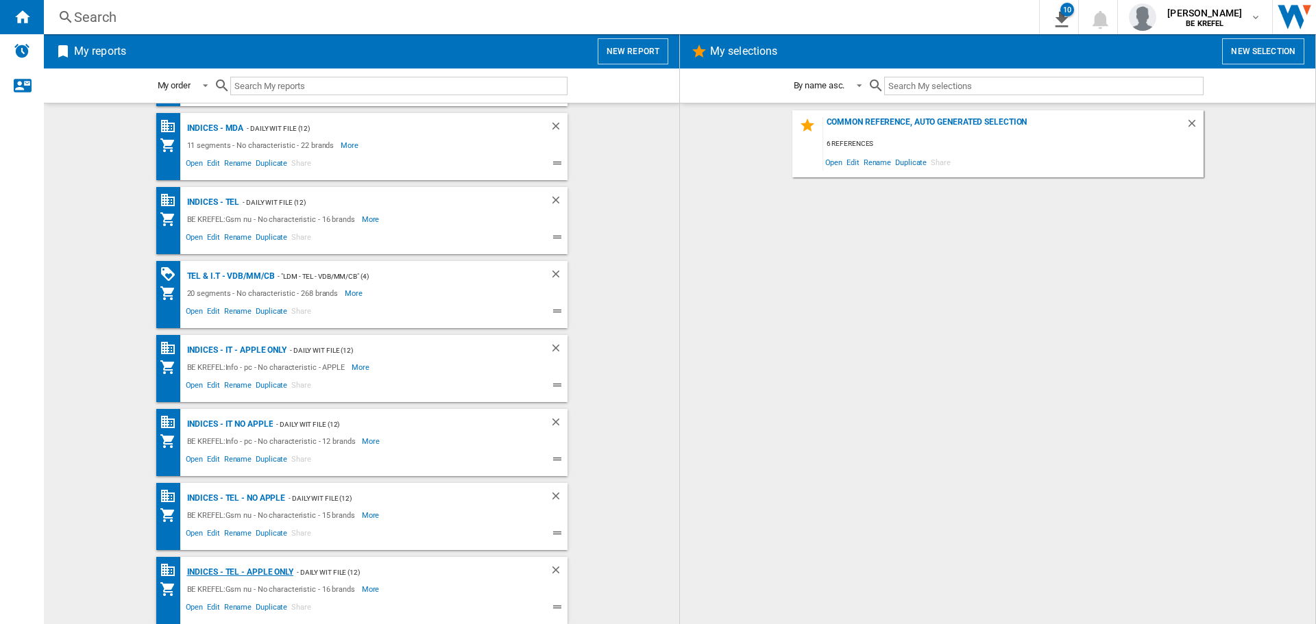
click at [249, 571] on div "Indices - TEL - APPLE ONLY" at bounding box center [239, 572] width 110 height 17
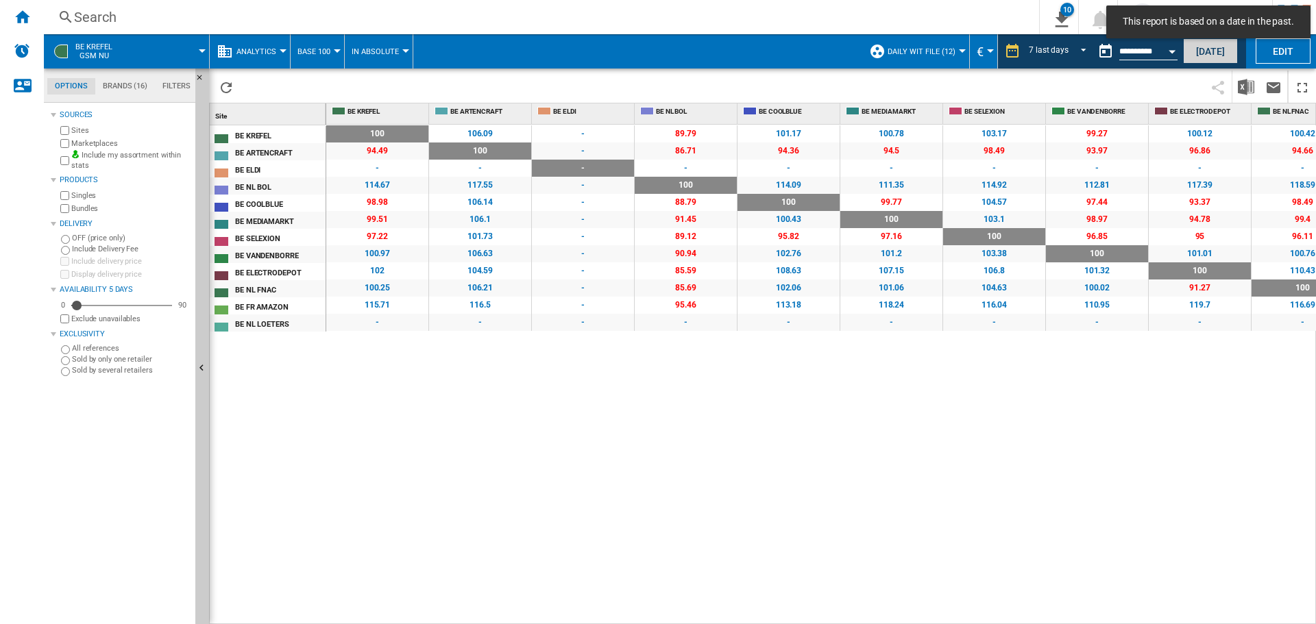
click at [1205, 51] on button "Today" at bounding box center [1210, 50] width 55 height 25
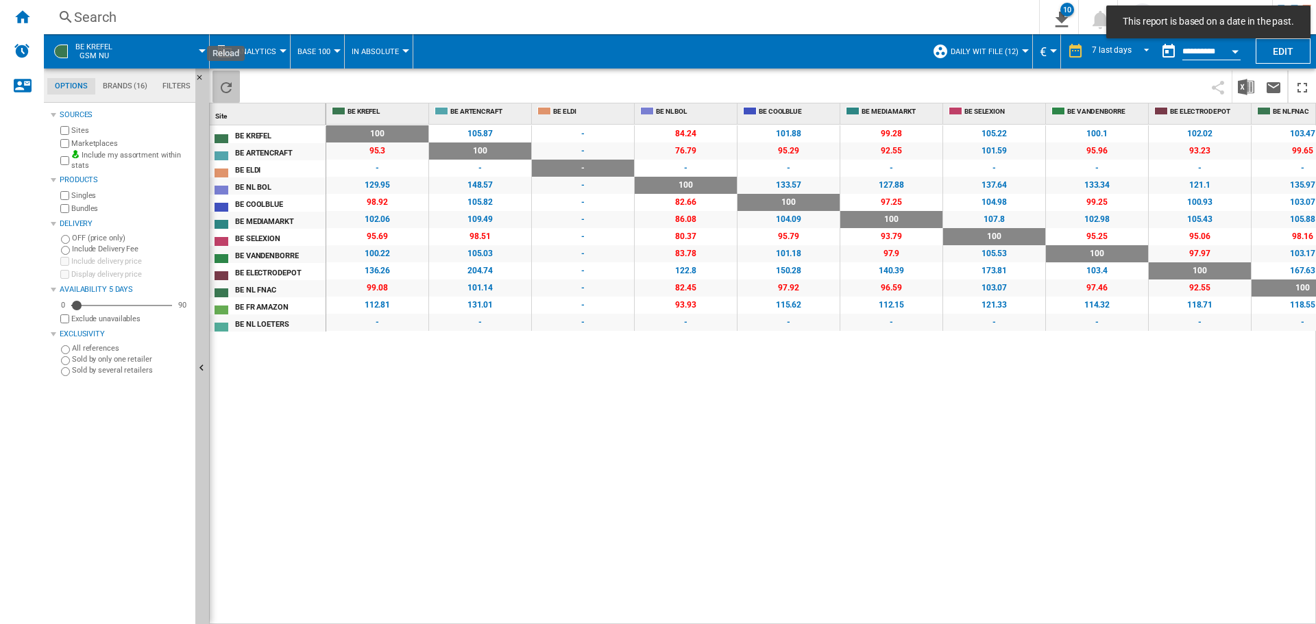
click at [224, 89] on ng-md-icon "Reload" at bounding box center [226, 87] width 16 height 16
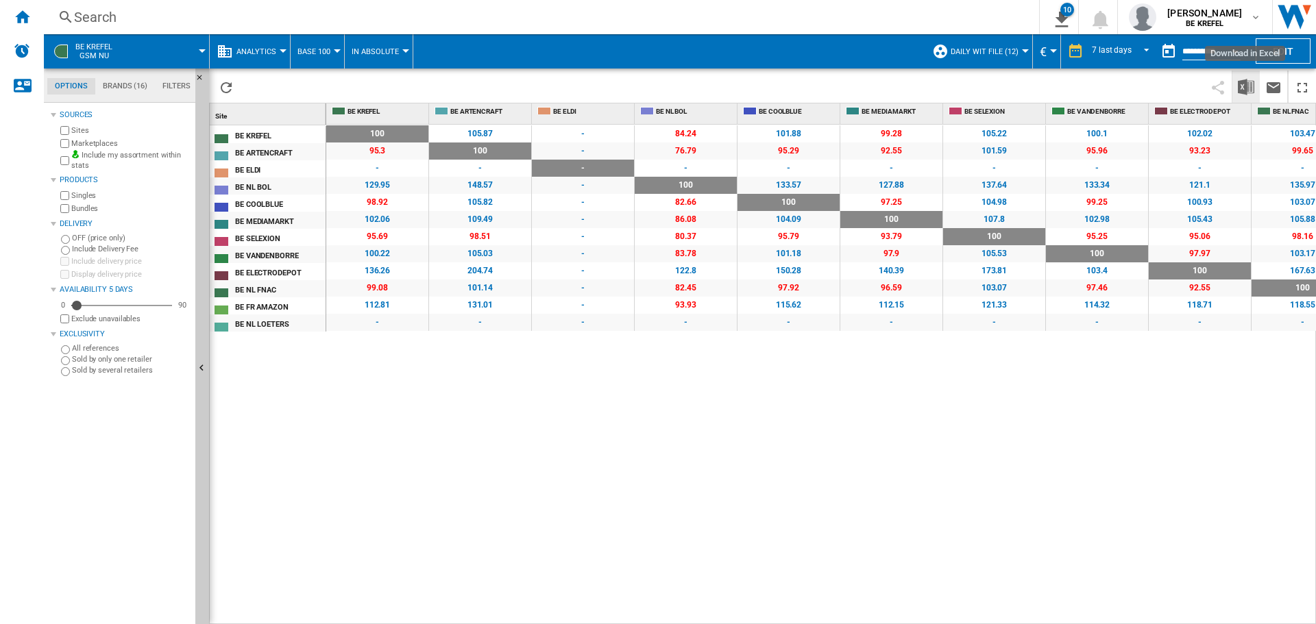
click at [1240, 84] on img "Download in Excel" at bounding box center [1245, 87] width 16 height 16
click at [23, 16] on ng-md-icon "Home" at bounding box center [22, 16] width 16 height 16
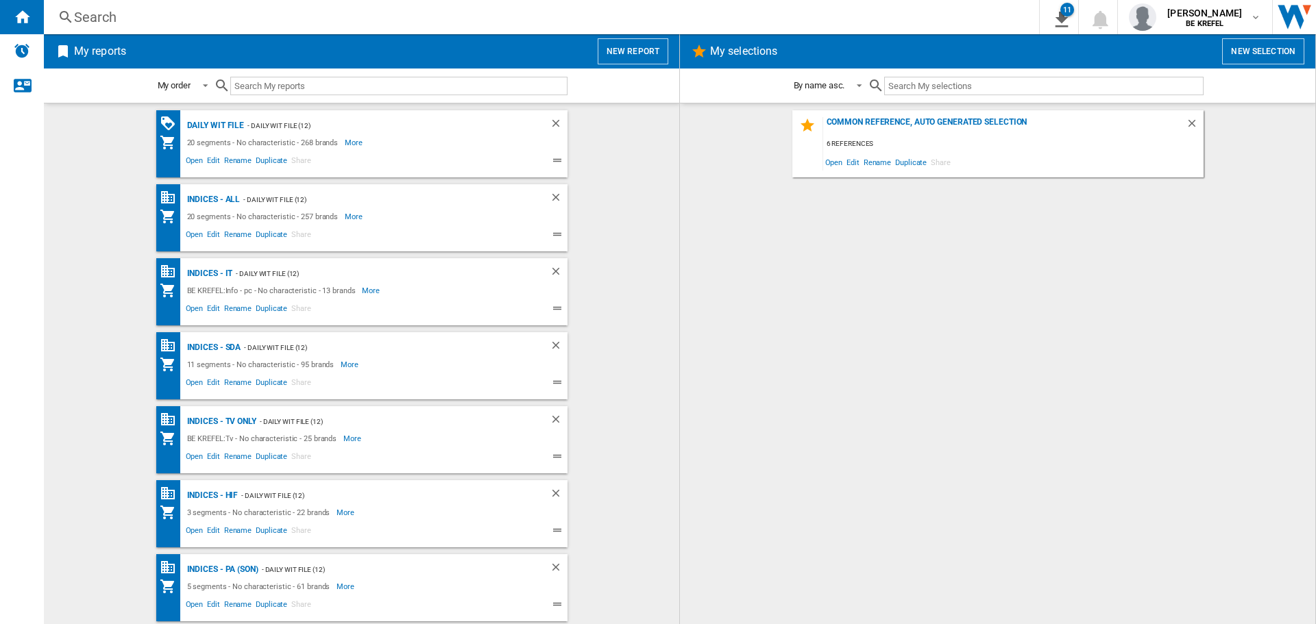
scroll to position [411, 0]
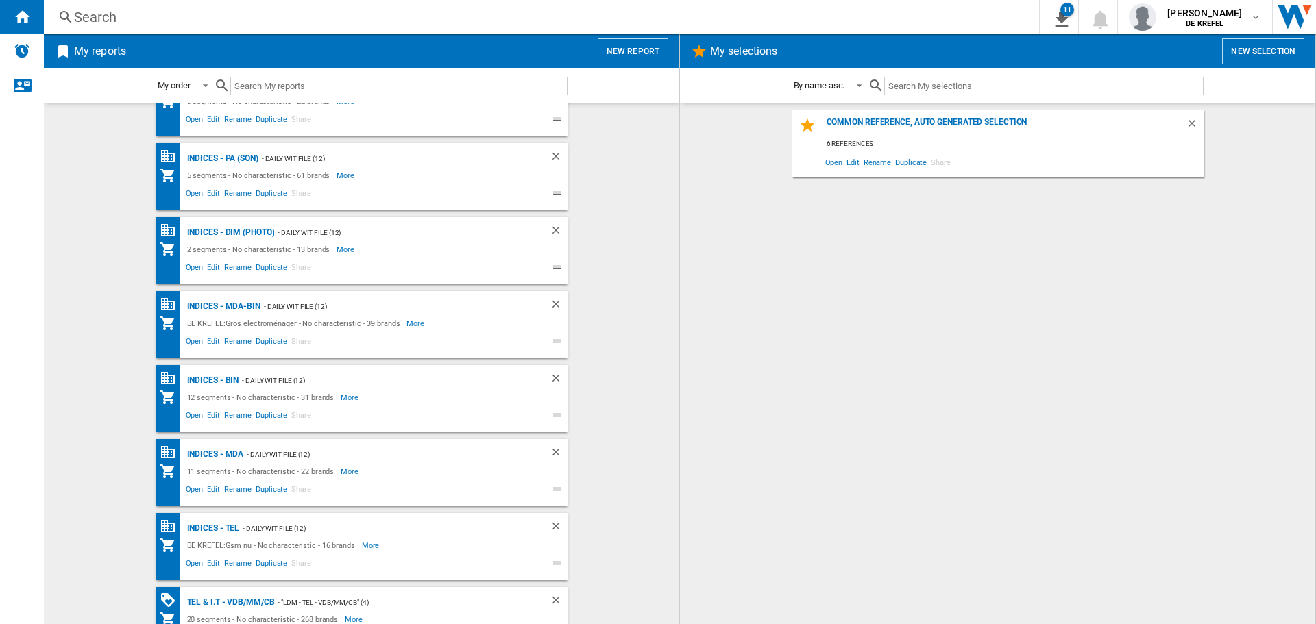
click at [232, 304] on div "Indices - MDA-BIN" at bounding box center [222, 306] width 77 height 17
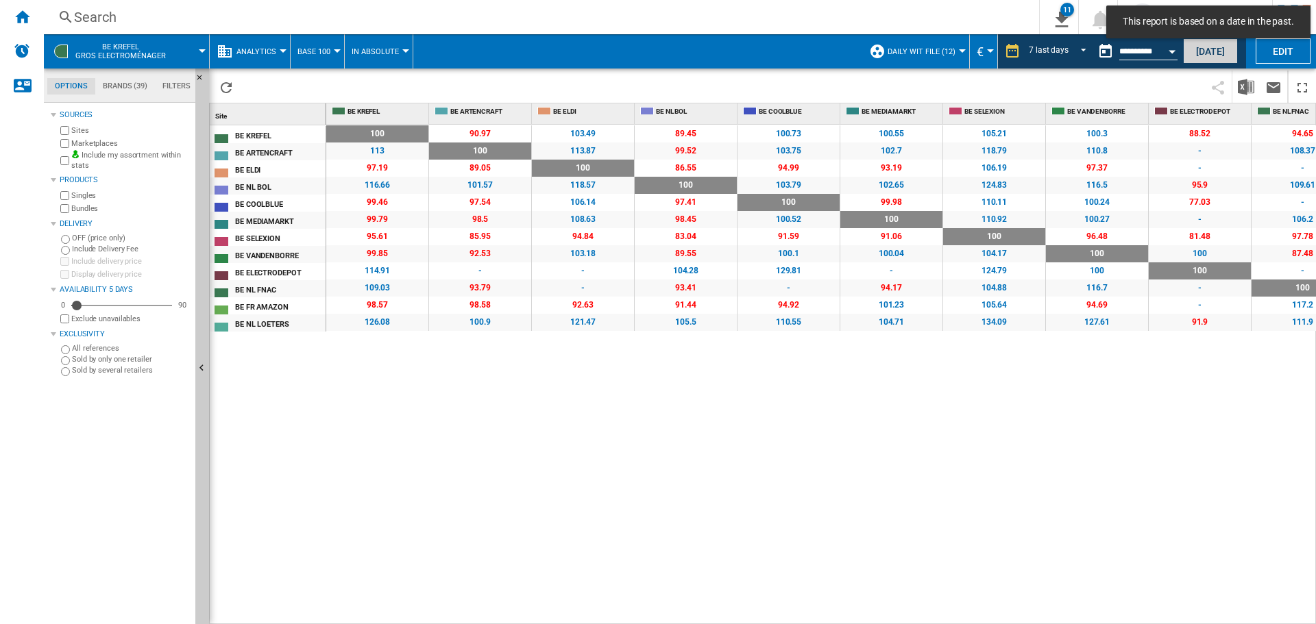
click at [1208, 52] on button "Today" at bounding box center [1210, 50] width 55 height 25
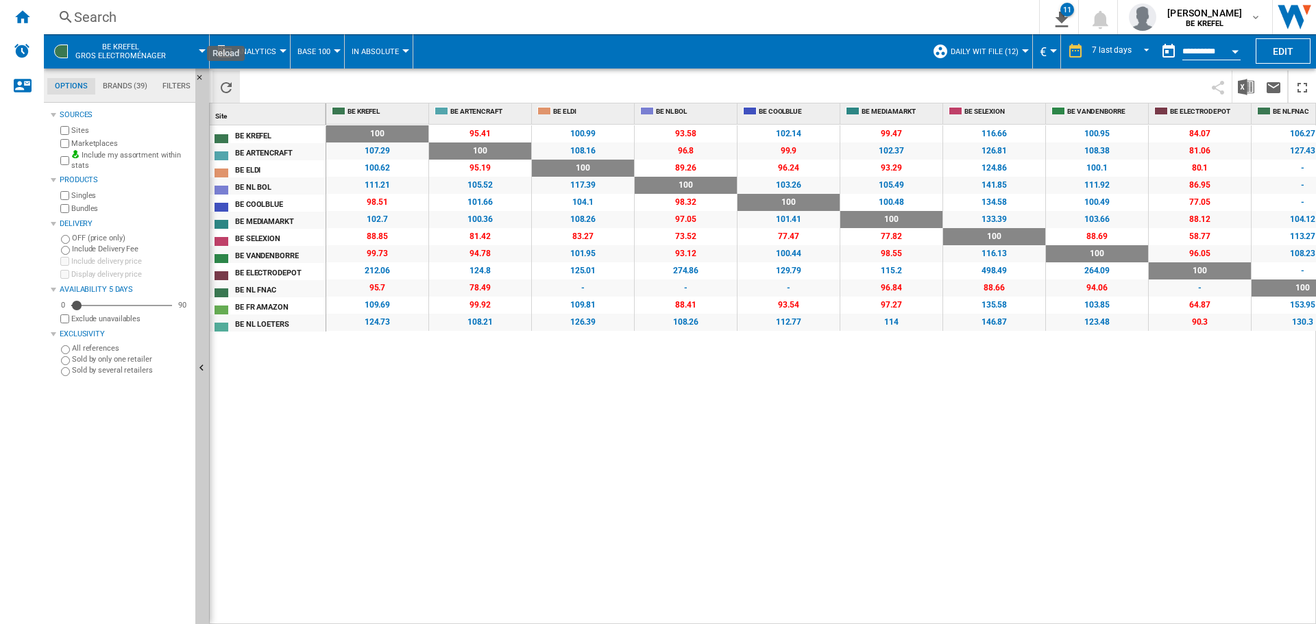
click at [231, 86] on ng-md-icon "Reload" at bounding box center [226, 87] width 16 height 16
click at [1239, 92] on img "Download in Excel" at bounding box center [1245, 87] width 16 height 16
click at [25, 21] on ng-md-icon "Home" at bounding box center [22, 16] width 16 height 16
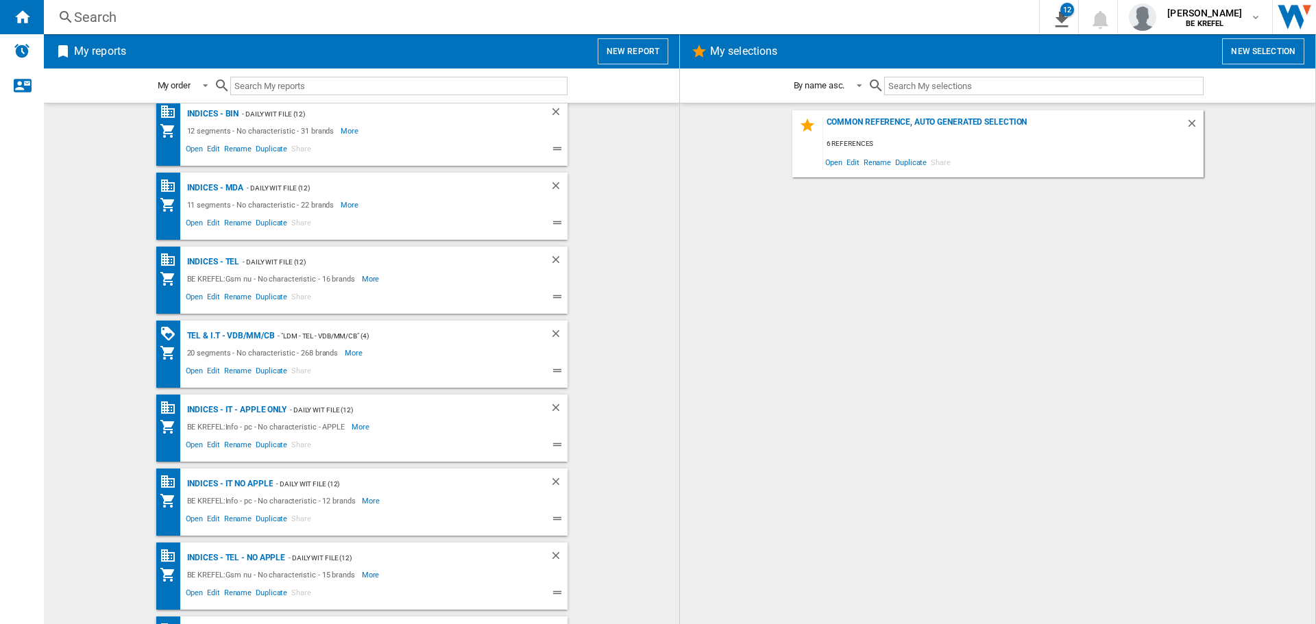
scroll to position [600, 0]
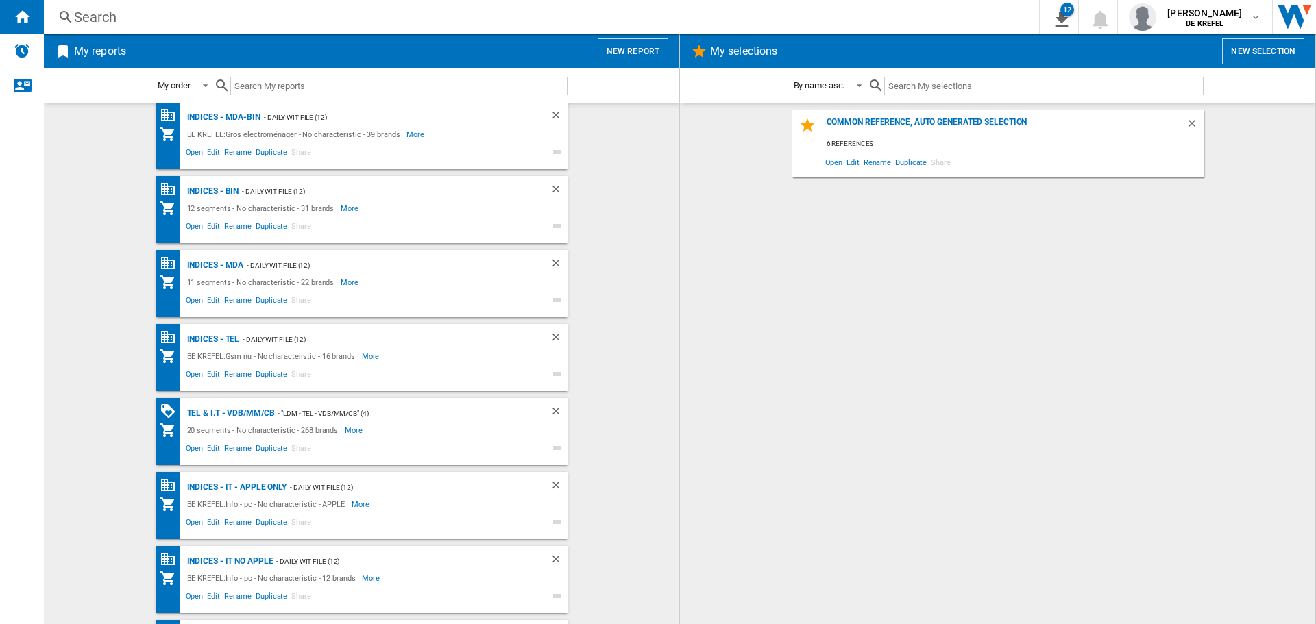
click at [216, 262] on div "Indices - MDA" at bounding box center [214, 265] width 60 height 17
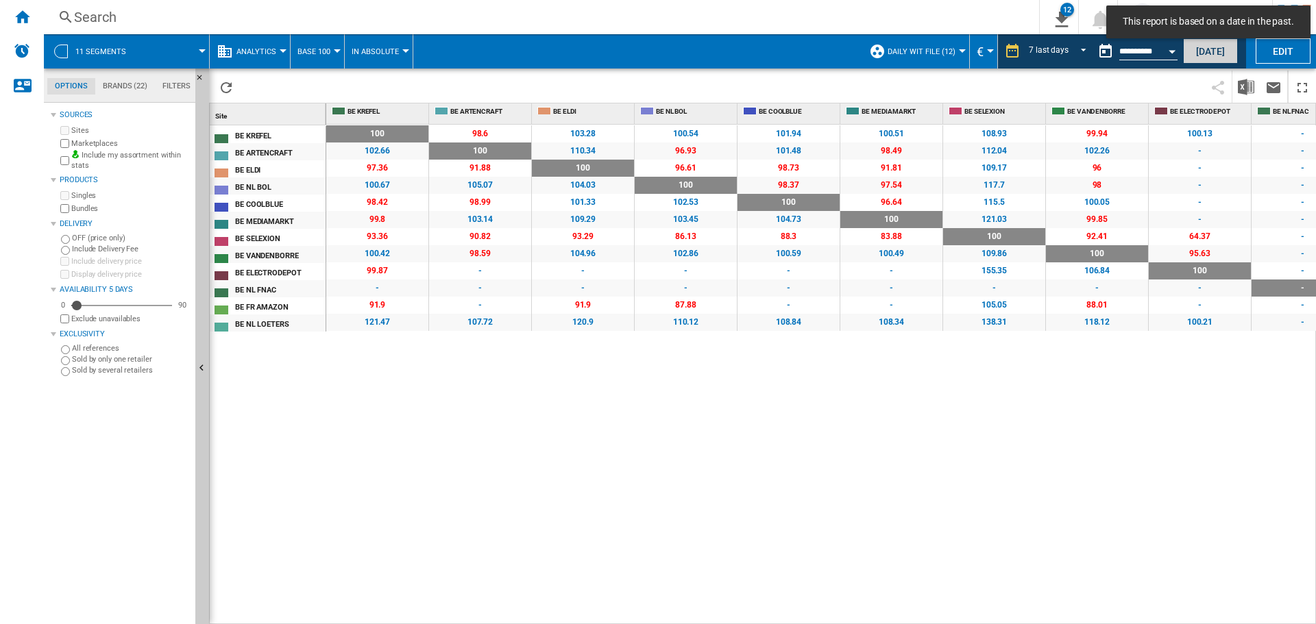
click at [1203, 55] on button "Today" at bounding box center [1210, 50] width 55 height 25
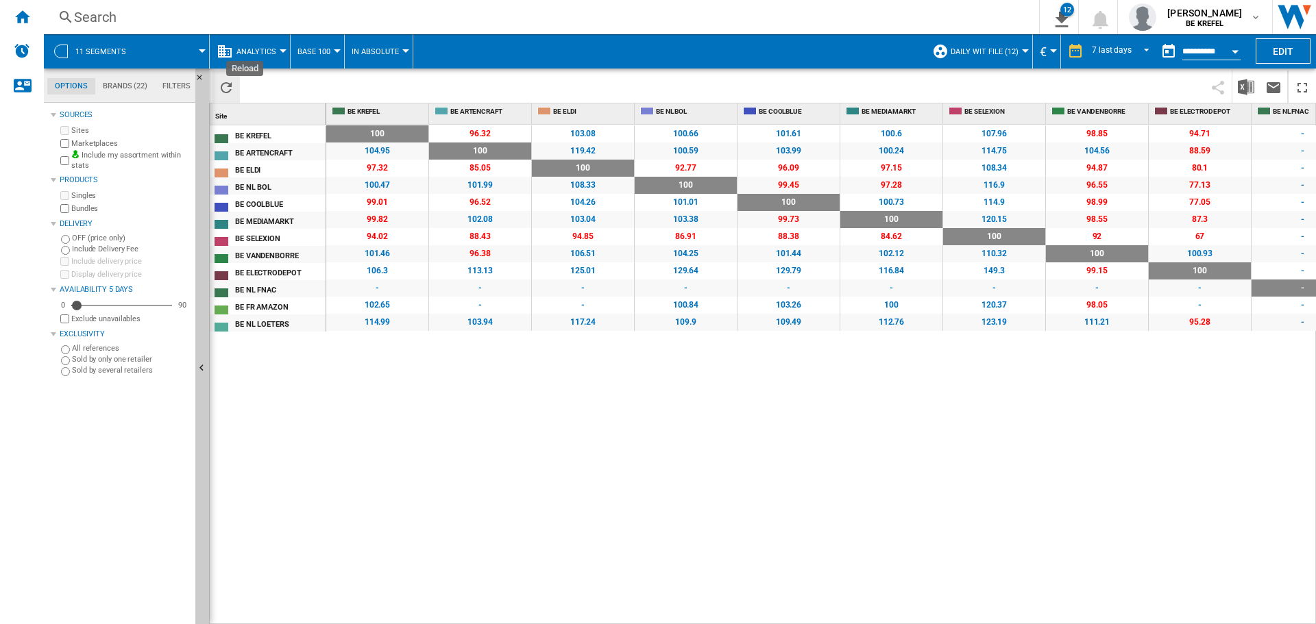
click at [224, 79] on ng-md-icon "Reload" at bounding box center [226, 87] width 16 height 16
click at [228, 86] on ng-md-icon "Reload" at bounding box center [226, 87] width 16 height 16
click at [1248, 86] on img "Download in Excel" at bounding box center [1245, 87] width 16 height 16
click at [367, 428] on div "100 0 % 96.32 -3.68 % 103.08 +3.08 % 100.66 +0.66 % 101.61 +1.61 % 100.6 +0.6 %…" at bounding box center [821, 375] width 990 height 500
click at [14, 11] on ng-md-icon "Home" at bounding box center [22, 16] width 16 height 16
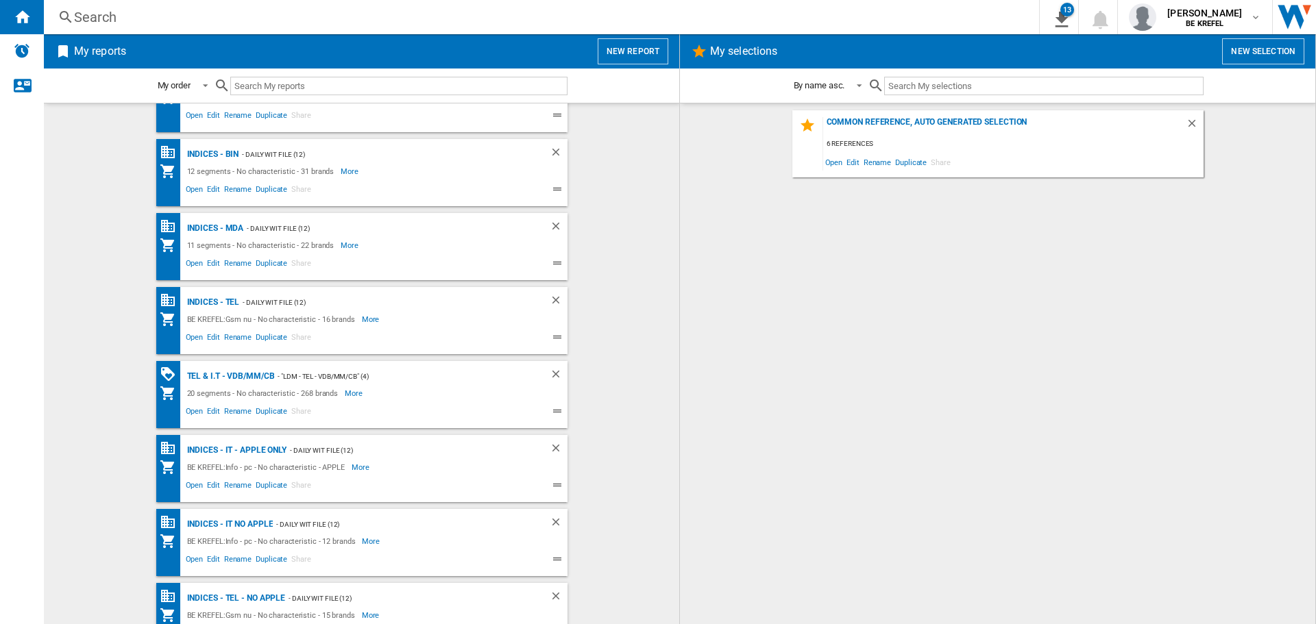
scroll to position [463, 0]
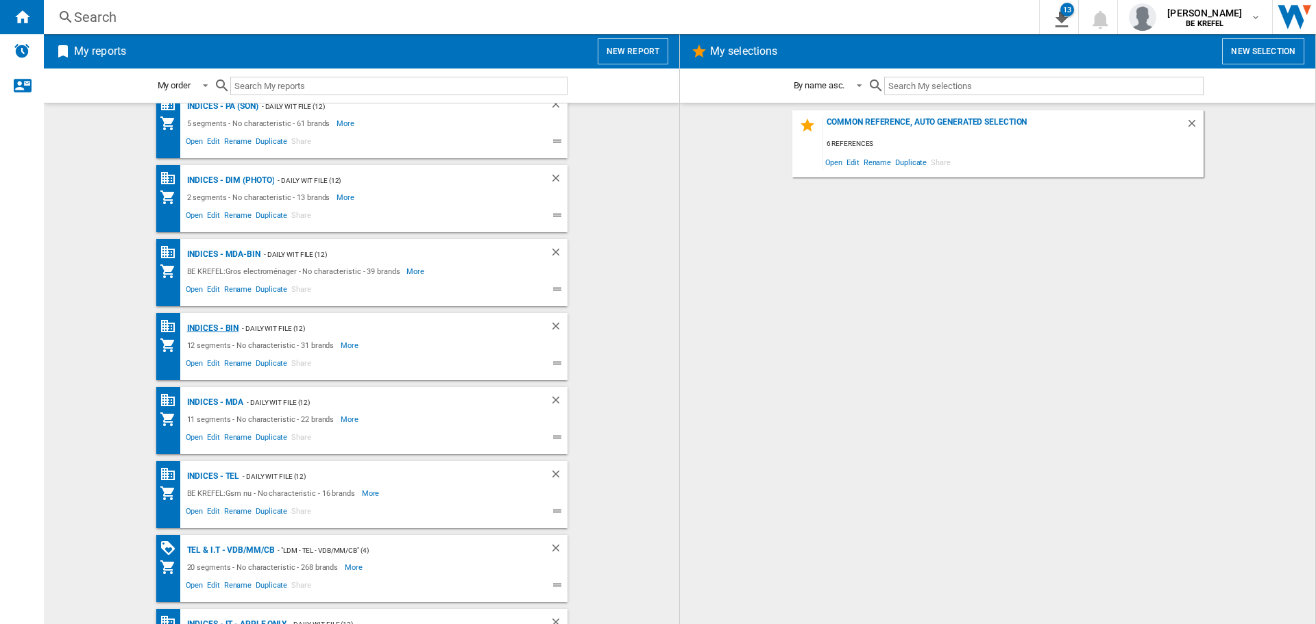
click at [203, 327] on div "Indices - BIN" at bounding box center [212, 328] width 56 height 17
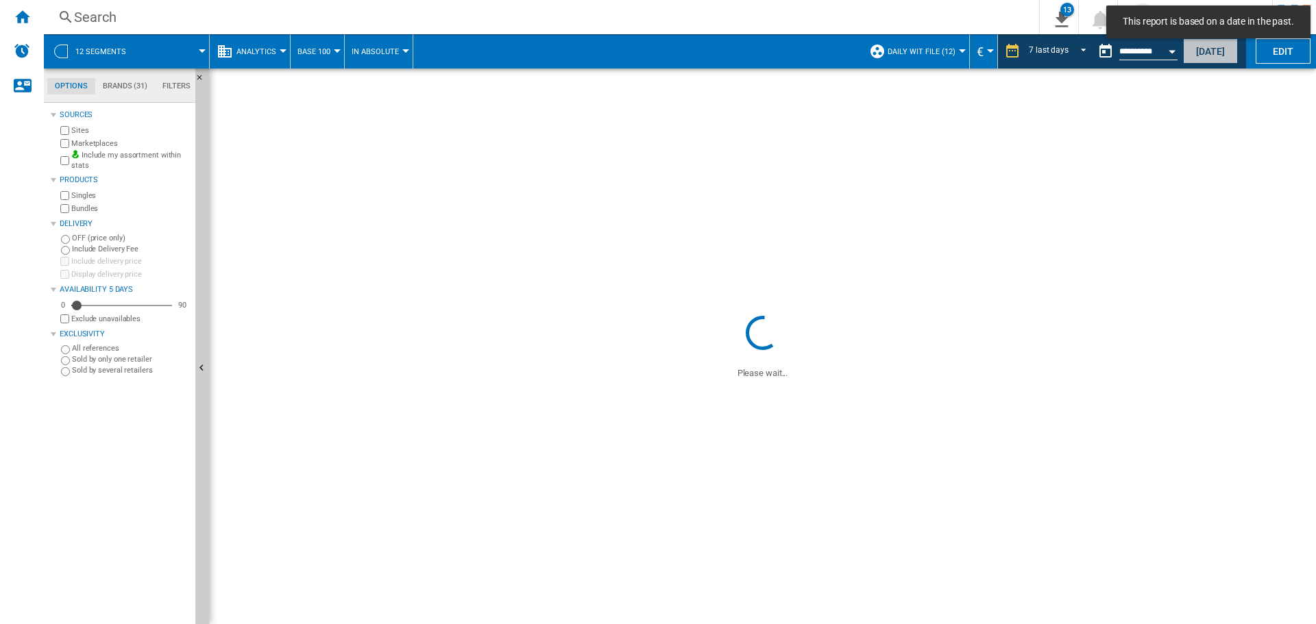
click at [1203, 55] on button "Today" at bounding box center [1210, 50] width 55 height 25
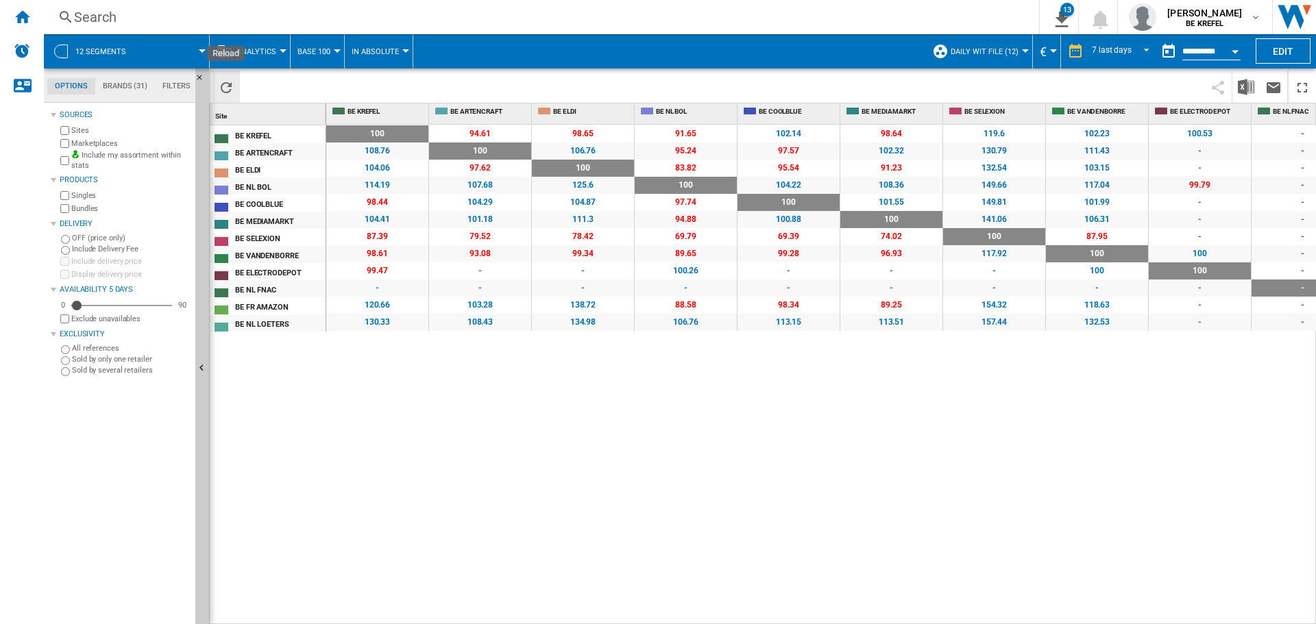
click at [231, 84] on ng-md-icon "Reload" at bounding box center [226, 87] width 16 height 16
click at [223, 77] on button "Reload" at bounding box center [225, 87] width 27 height 32
click at [1250, 86] on img "Download in Excel" at bounding box center [1245, 87] width 16 height 16
